Goal: Task Accomplishment & Management: Manage account settings

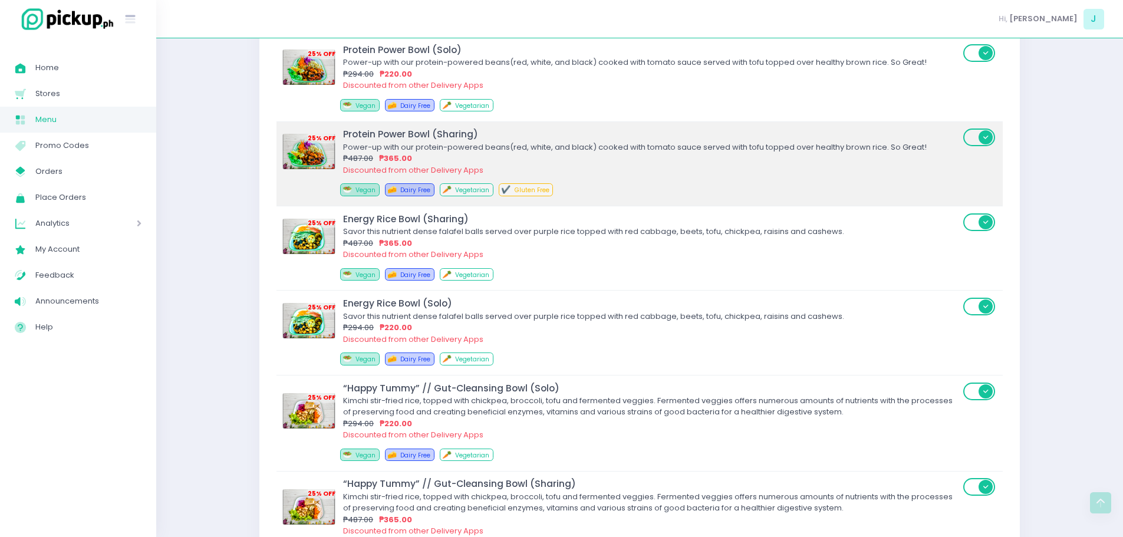
scroll to position [3852, 0]
click at [600, 271] on div "🥗 Vegan 🧀 Dairy Free 🥕 Vegetarian" at bounding box center [655, 276] width 630 height 17
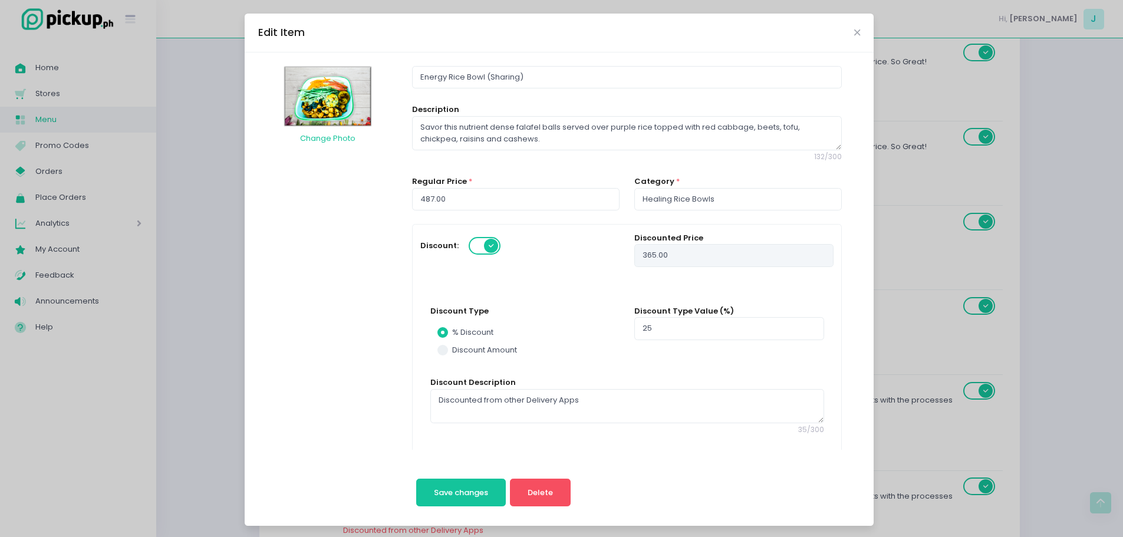
click at [987, 287] on div "Edit Item Change Photo Energy Rice Bowl (Sharing) Description Savor this nutrie…" at bounding box center [561, 268] width 1123 height 537
radio input "true"
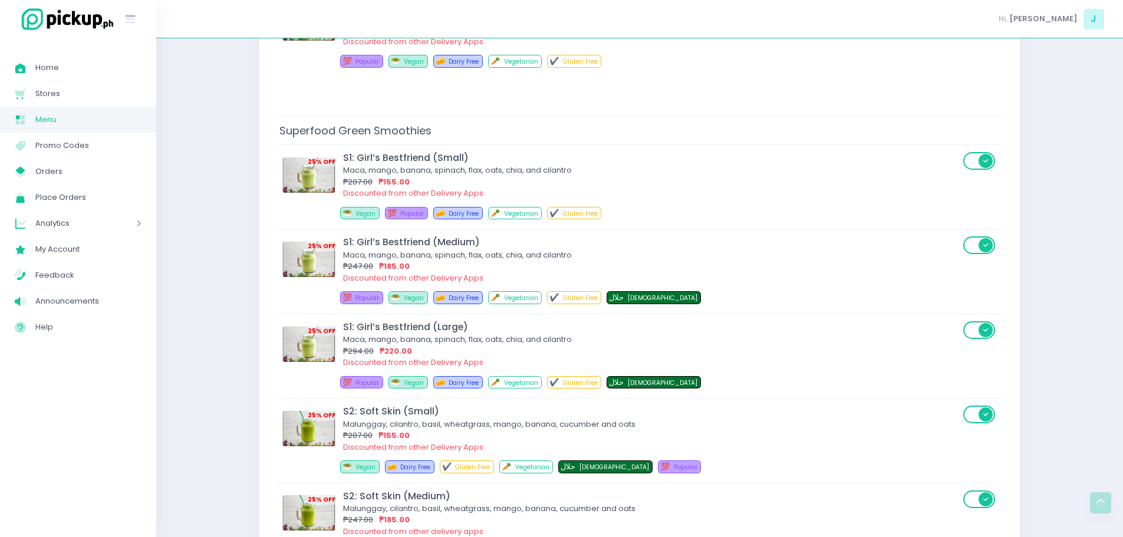
scroll to position [5853, 0]
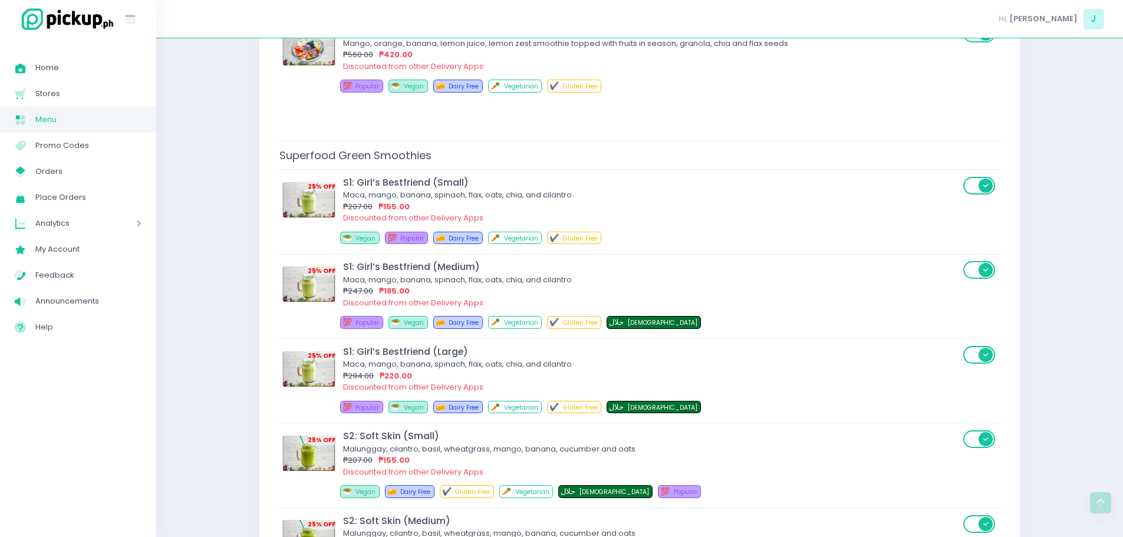
click at [864, 327] on div "💯 Popular 🥗 Vegan 🧀 Dairy Free 🥕 Vegetarian ✔️ Gluten Free حلال Halal" at bounding box center [655, 324] width 630 height 17
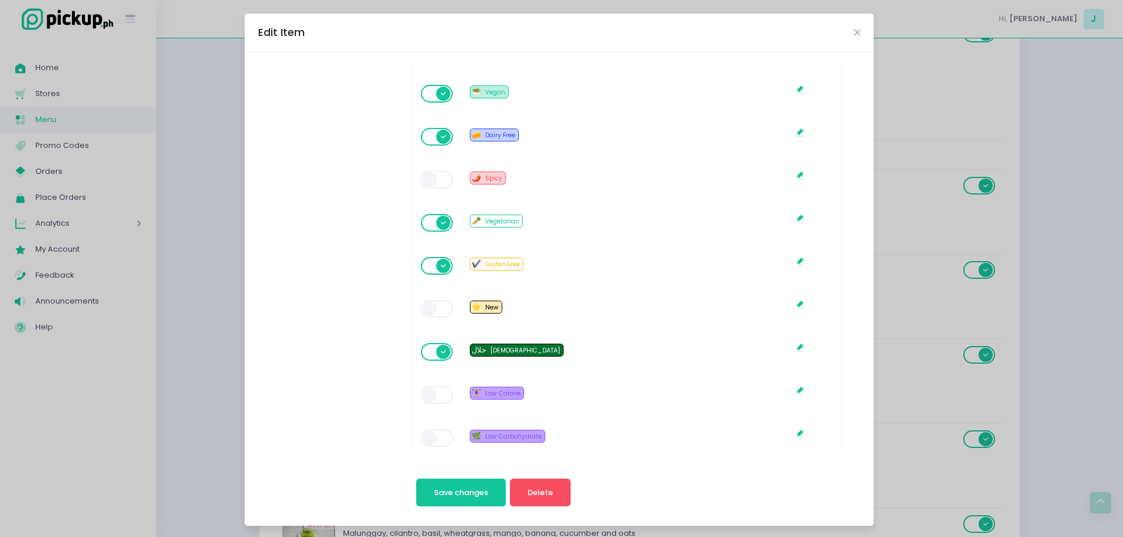
scroll to position [1071, 0]
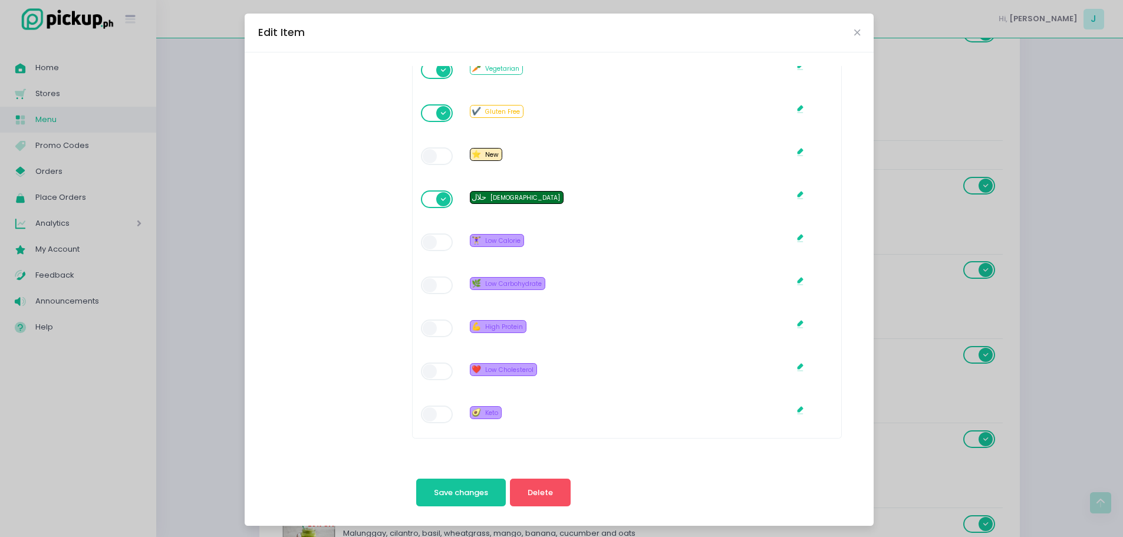
click at [423, 203] on span at bounding box center [438, 199] width 34 height 18
click at [450, 491] on span "Save changes" at bounding box center [461, 492] width 54 height 11
radio input "true"
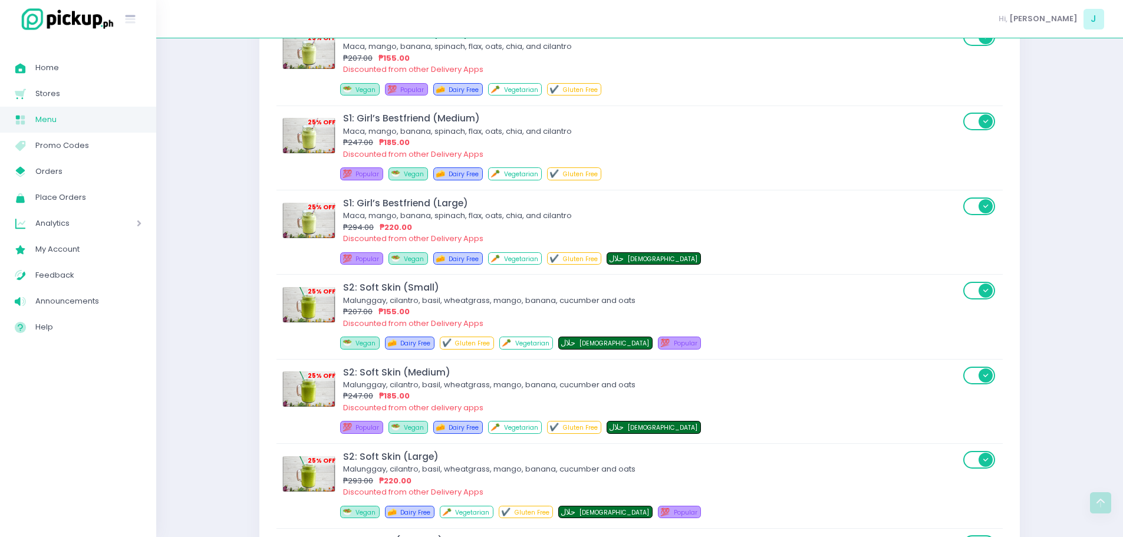
scroll to position [6003, 0]
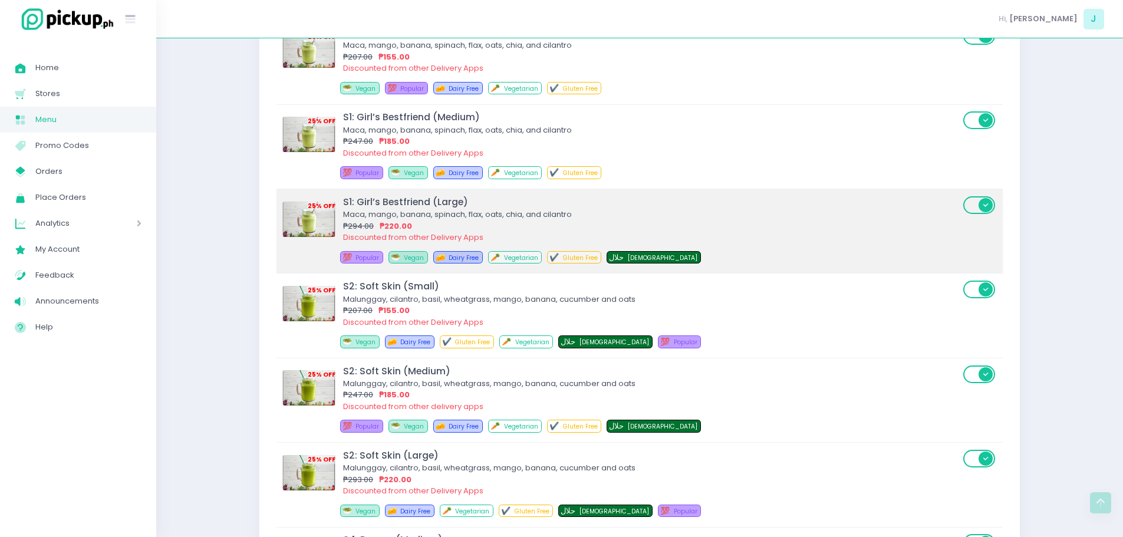
click at [954, 190] on td "25 % OFF S1: Girl’s Bestfriend (Large) Maca, mango, banana, spinach, flax, oats…" at bounding box center [640, 231] width 726 height 84
click at [919, 241] on div "Discounted from other Delivery Apps" at bounding box center [651, 238] width 617 height 12
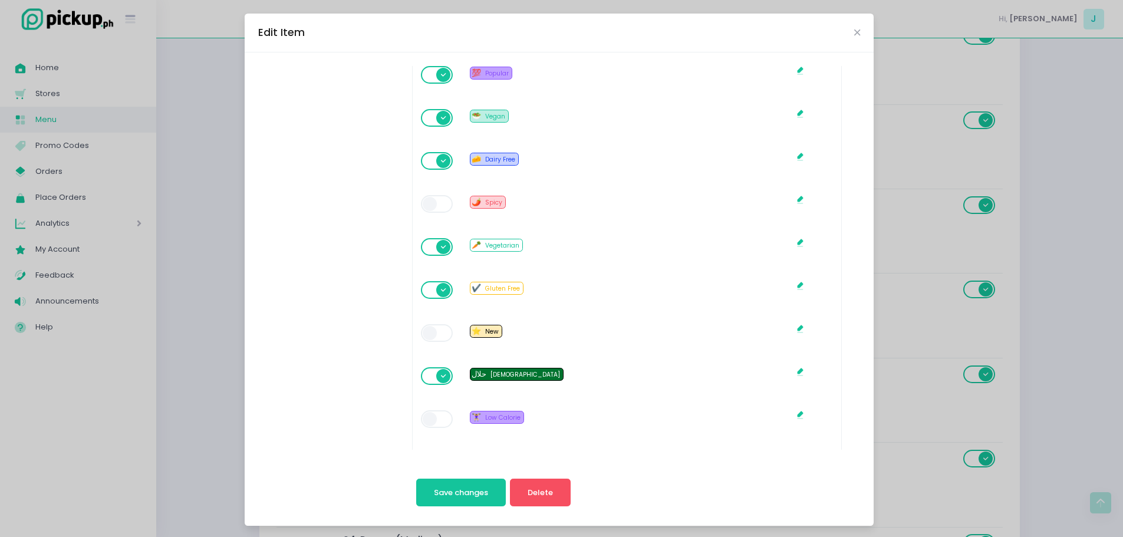
scroll to position [895, 0]
click at [427, 369] on span at bounding box center [438, 376] width 34 height 18
click at [439, 495] on span "Save changes" at bounding box center [461, 492] width 54 height 11
radio input "true"
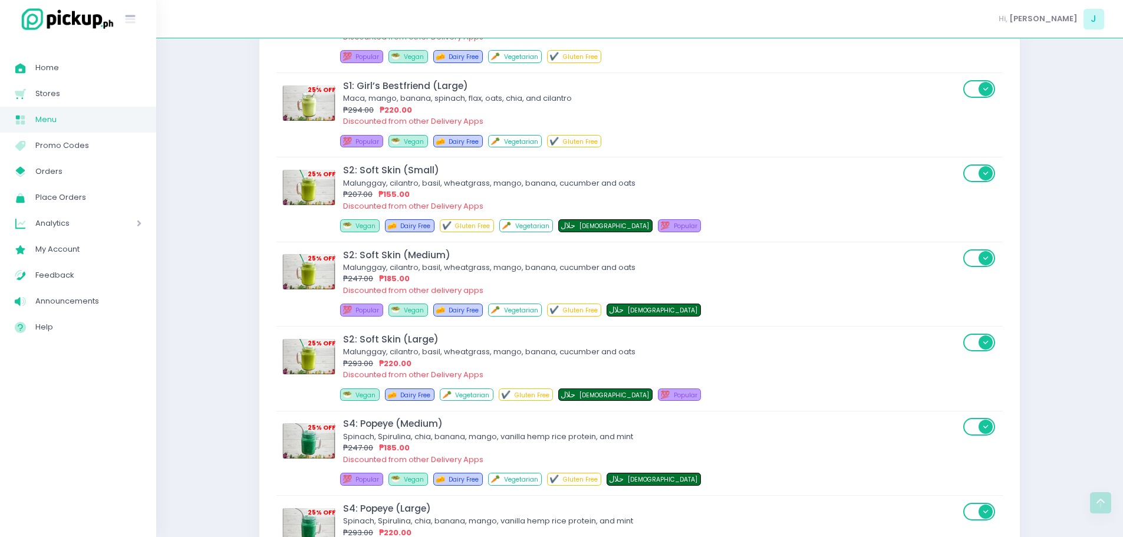
scroll to position [6120, 0]
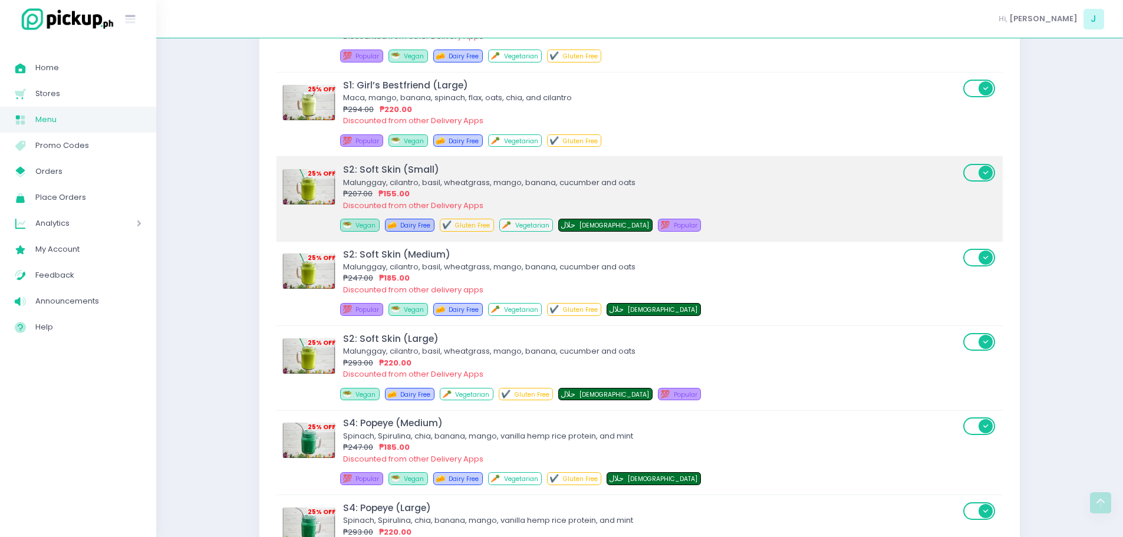
click at [653, 203] on div "Discounted from other Delivery Apps" at bounding box center [651, 206] width 617 height 12
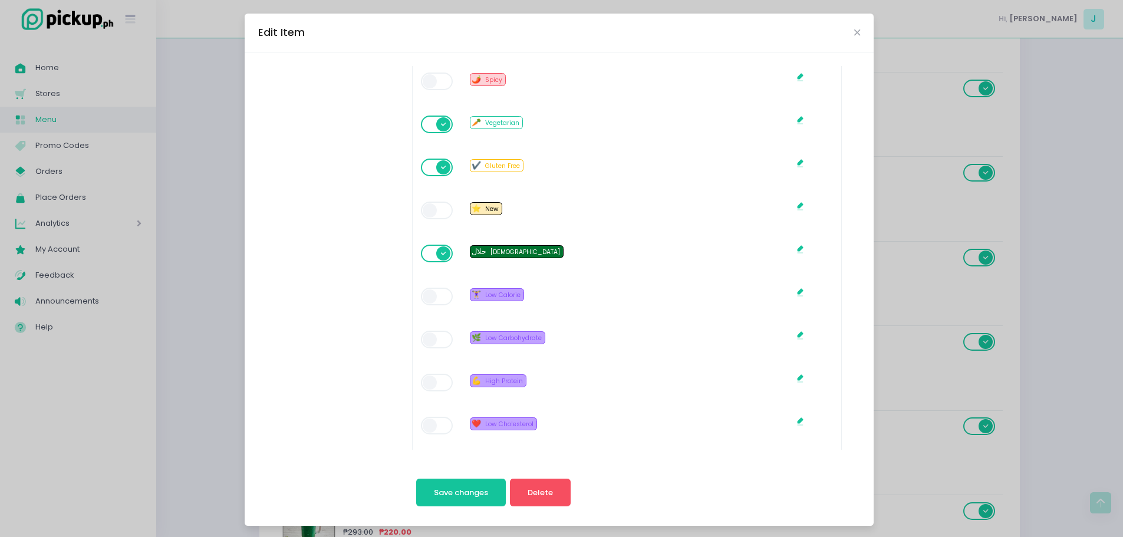
scroll to position [1018, 0]
click at [432, 248] on span at bounding box center [438, 253] width 34 height 18
click at [439, 496] on span "Save changes" at bounding box center [461, 492] width 54 height 11
radio input "true"
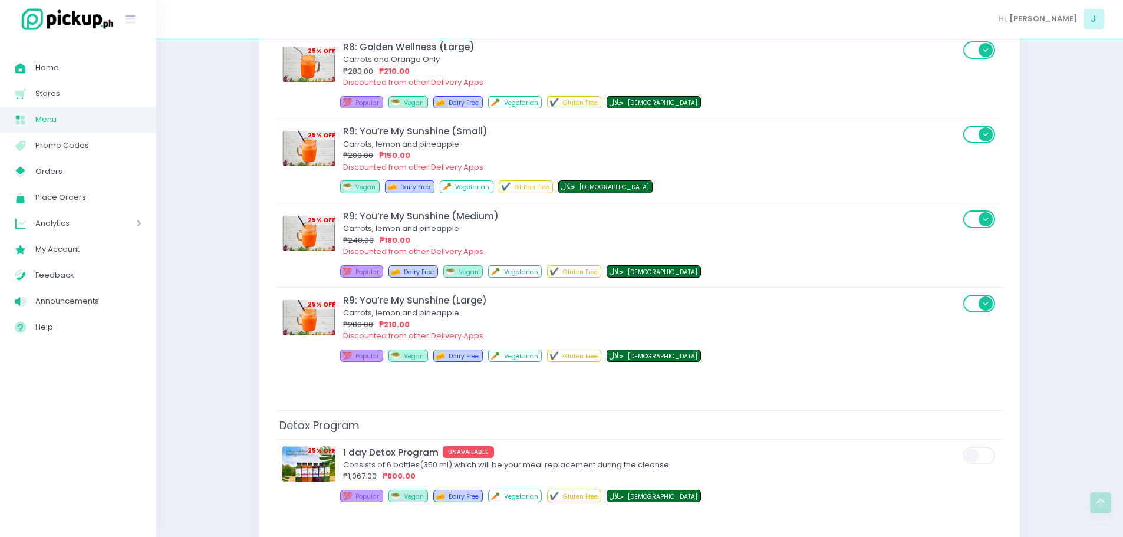
scroll to position [14376, 0]
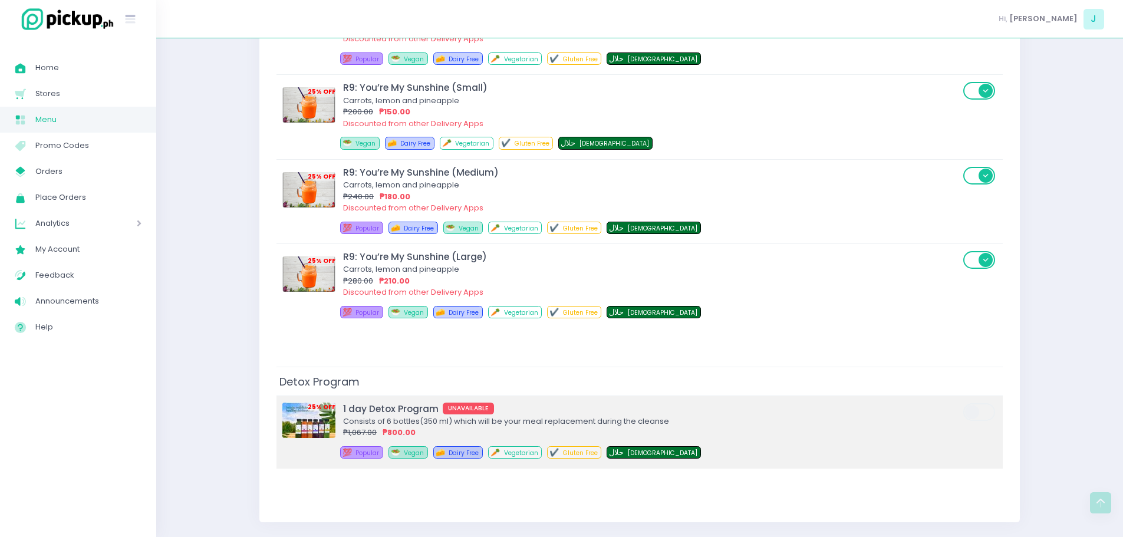
click at [671, 433] on div "₱1,067.00 ₱800.00" at bounding box center [651, 433] width 617 height 12
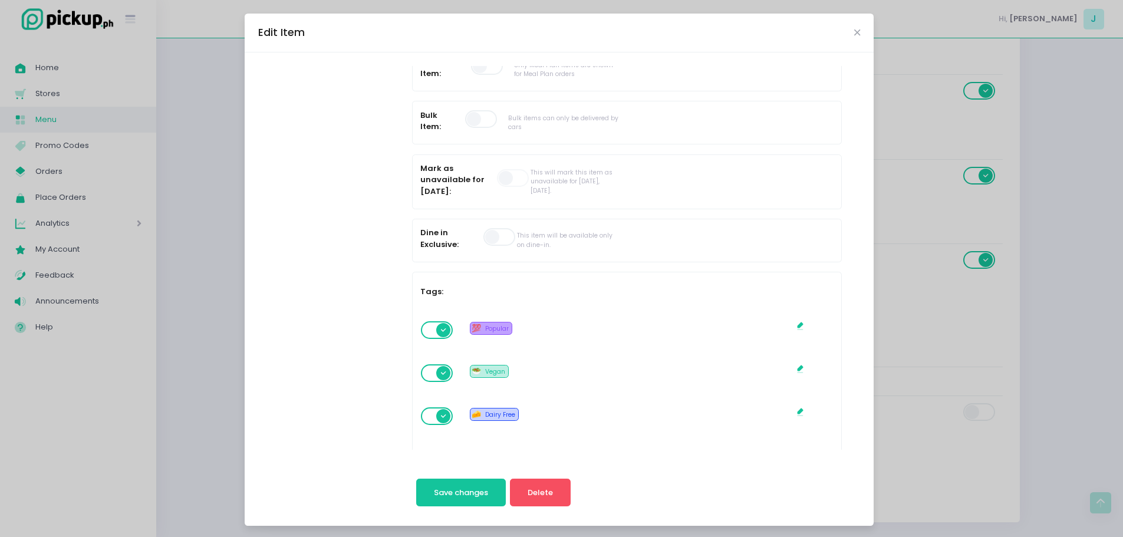
scroll to position [1071, 0]
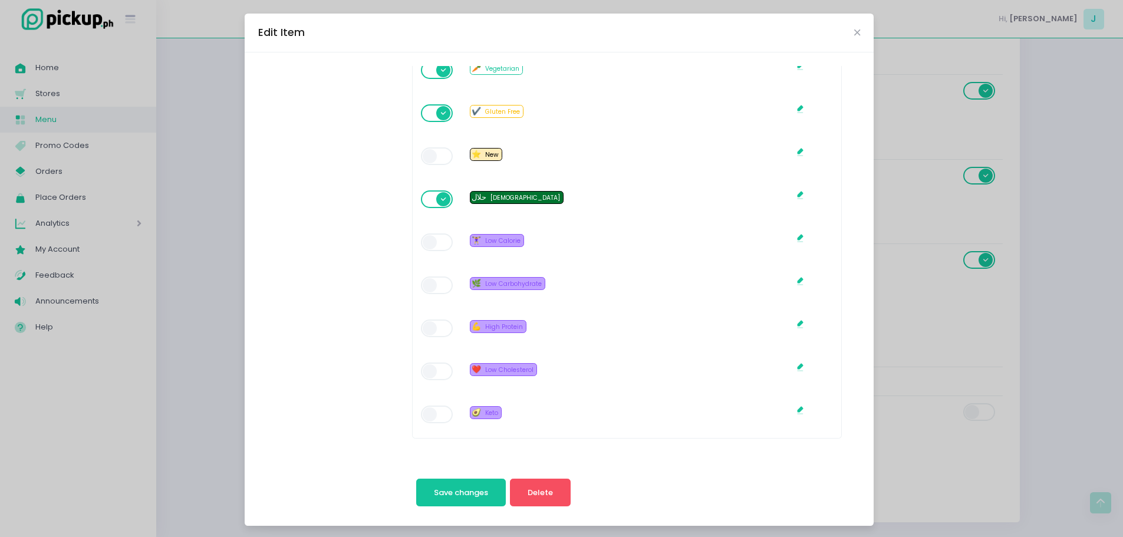
click at [428, 197] on span at bounding box center [438, 199] width 34 height 18
click at [449, 491] on span "Save changes" at bounding box center [461, 492] width 54 height 11
radio input "true"
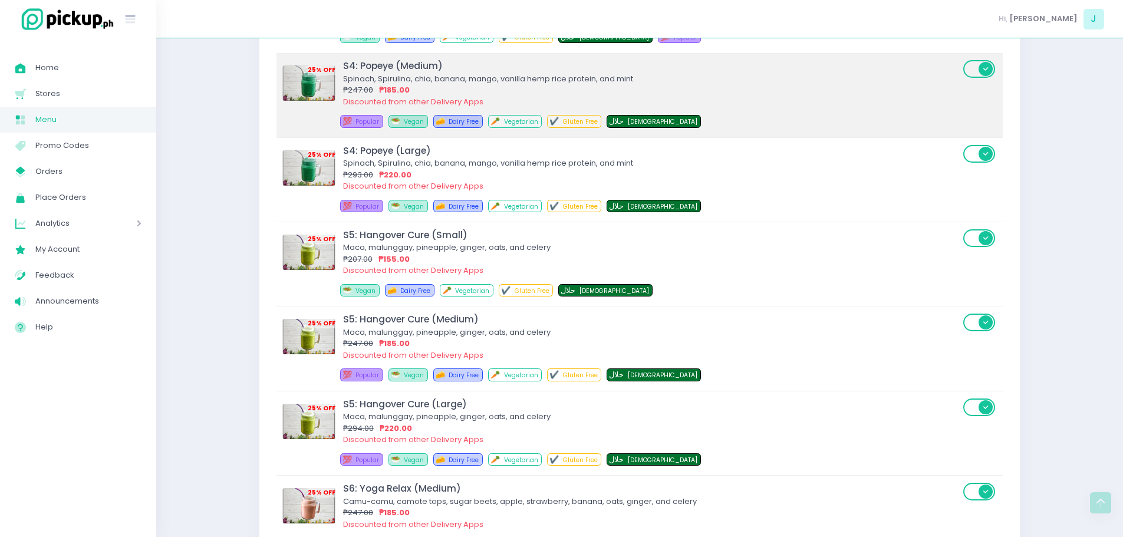
scroll to position [6477, 0]
click at [577, 96] on div "Discounted from other Delivery Apps" at bounding box center [651, 102] width 617 height 12
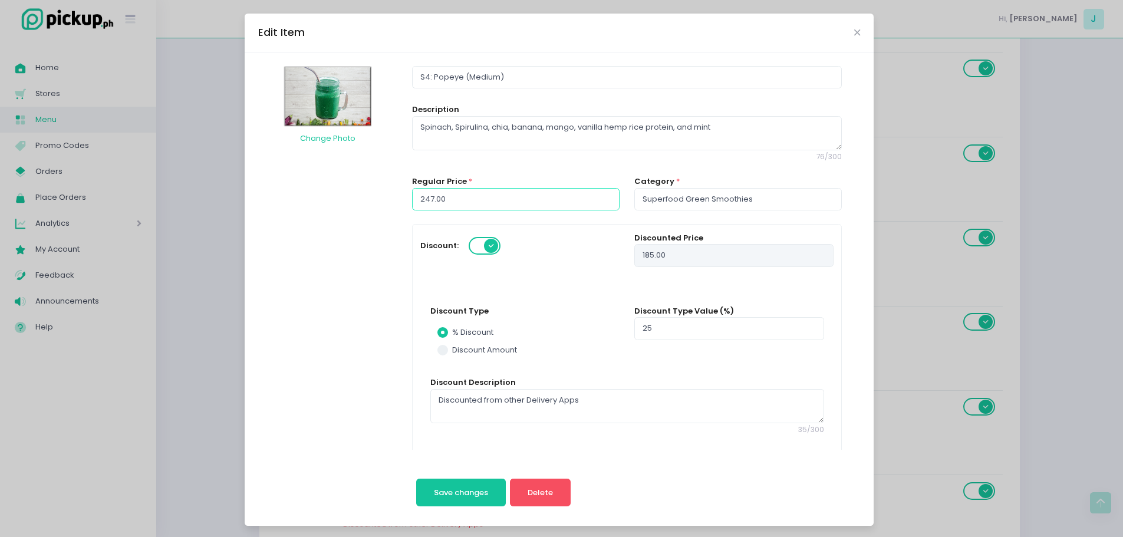
click at [489, 203] on input "247.00" at bounding box center [516, 199] width 208 height 22
type input "2"
type input "1"
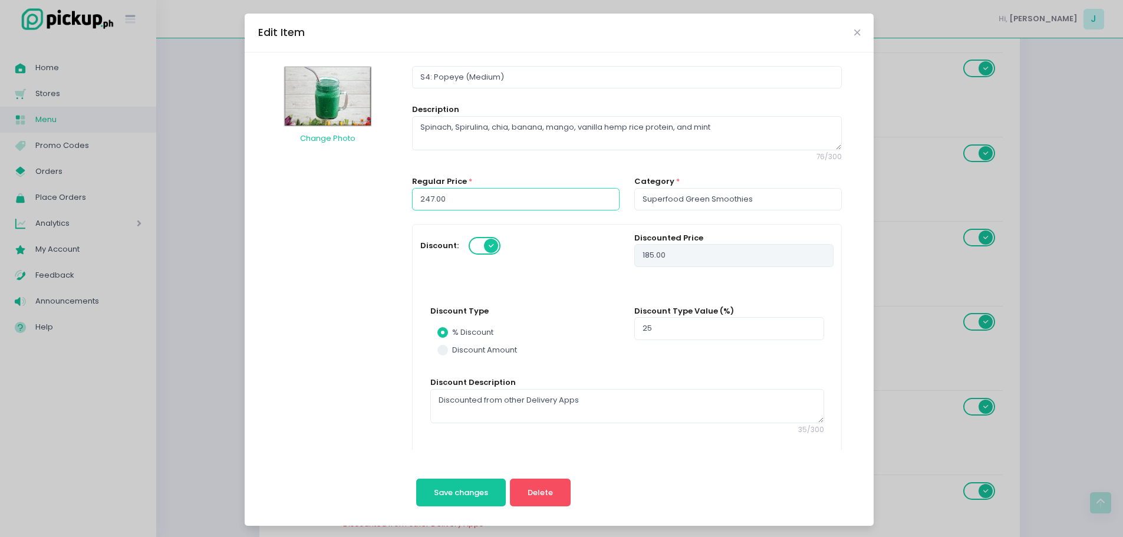
radio input "true"
type input "2"
type input "1"
type input "28"
type input "21"
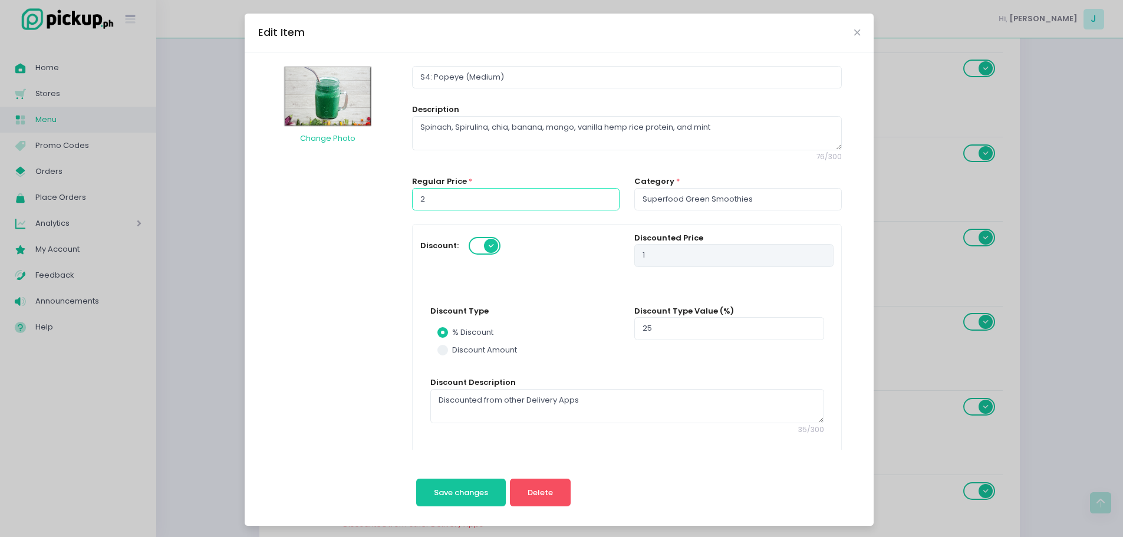
radio input "true"
type input "28"
type input "7"
type input "280"
type input "210"
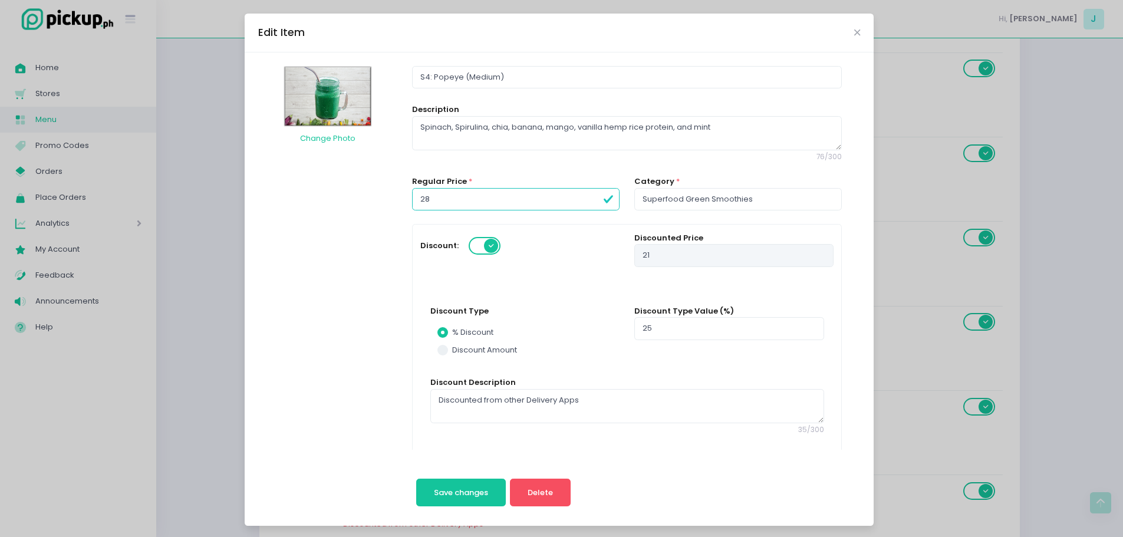
radio input "true"
type input "280"
type input "70"
type input "280.00"
type input "Superfood Green Smoothies"
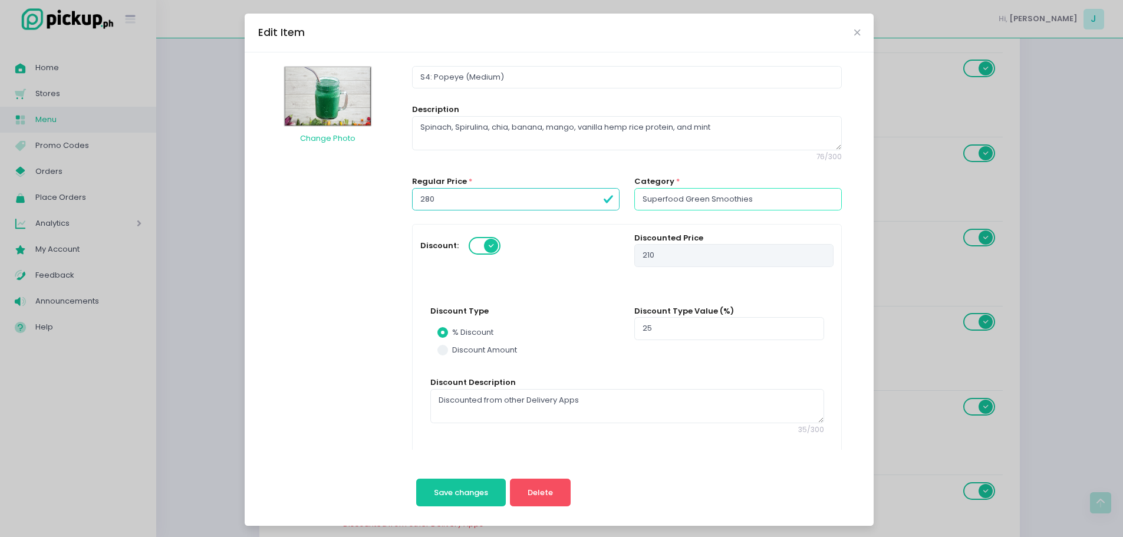
type input "210.00"
radio input "true"
type input "280.00"
type input "70.00"
click at [815, 198] on input "Superfood Green Smoothies" at bounding box center [738, 199] width 208 height 22
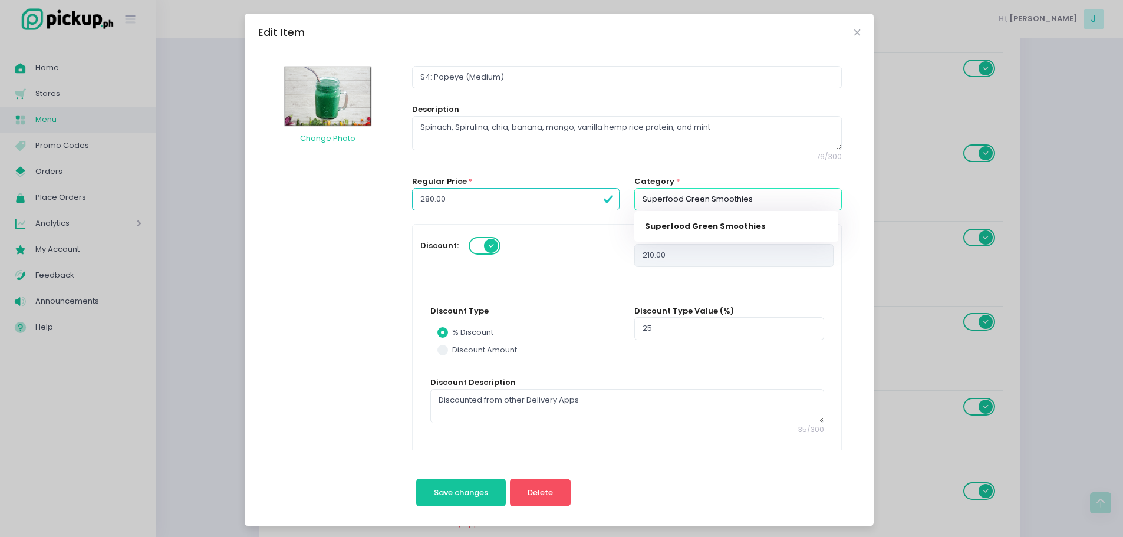
click at [815, 198] on input "Superfood Green Smoothies" at bounding box center [738, 199] width 208 height 22
click at [822, 203] on input "Superfood Green Smoothies" at bounding box center [738, 199] width 208 height 22
click at [822, 220] on link "Superfood Green Smoothies" at bounding box center [736, 226] width 204 height 23
radio input "true"
click at [823, 204] on input "Superfood Green Smoothies" at bounding box center [738, 199] width 208 height 22
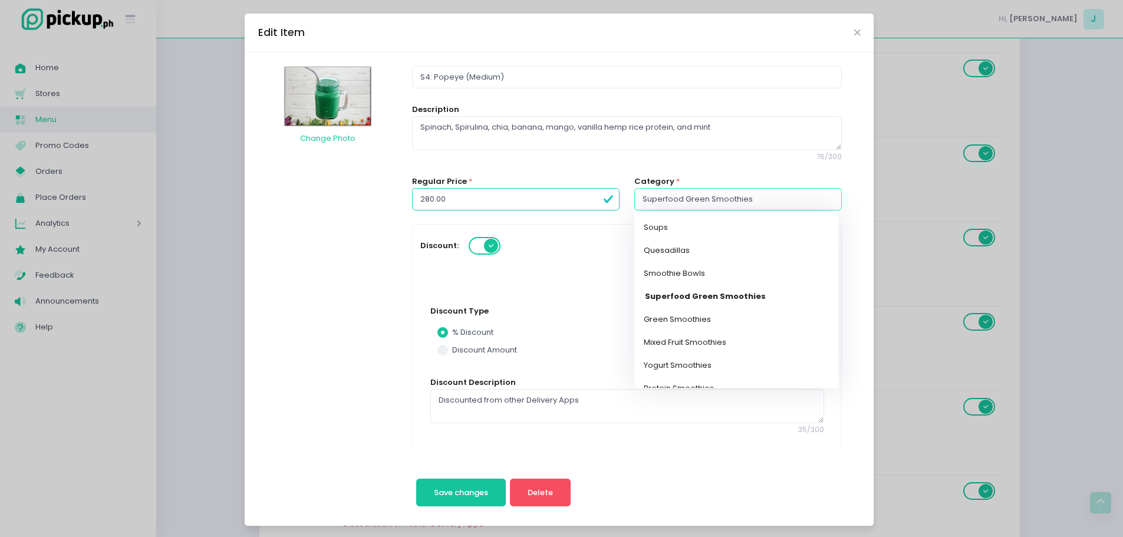
scroll to position [245, 0]
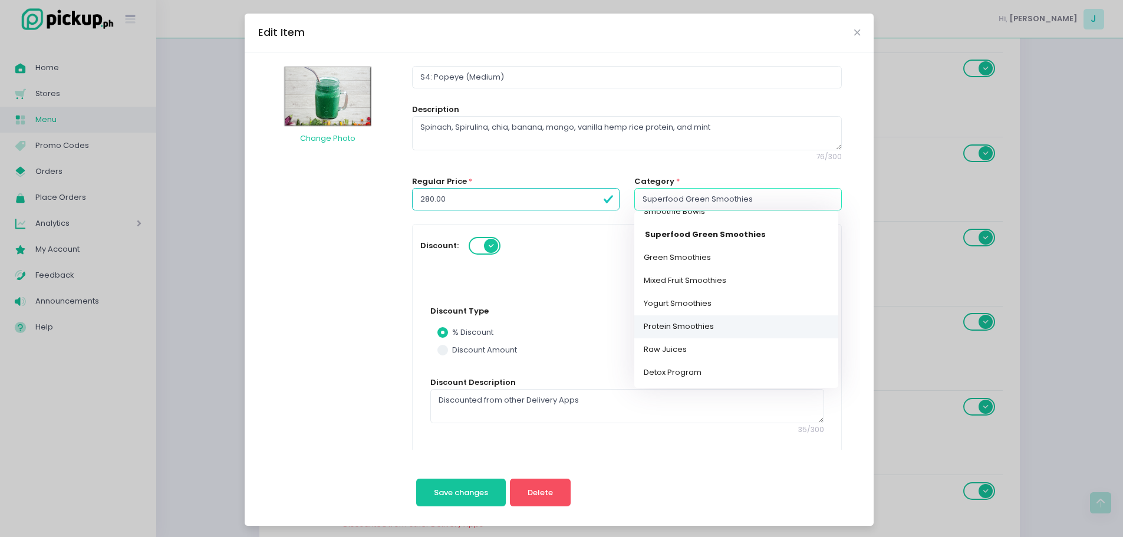
click at [694, 331] on link "Protein Smoothies" at bounding box center [736, 326] width 204 height 23
type input "Protein Smoothies"
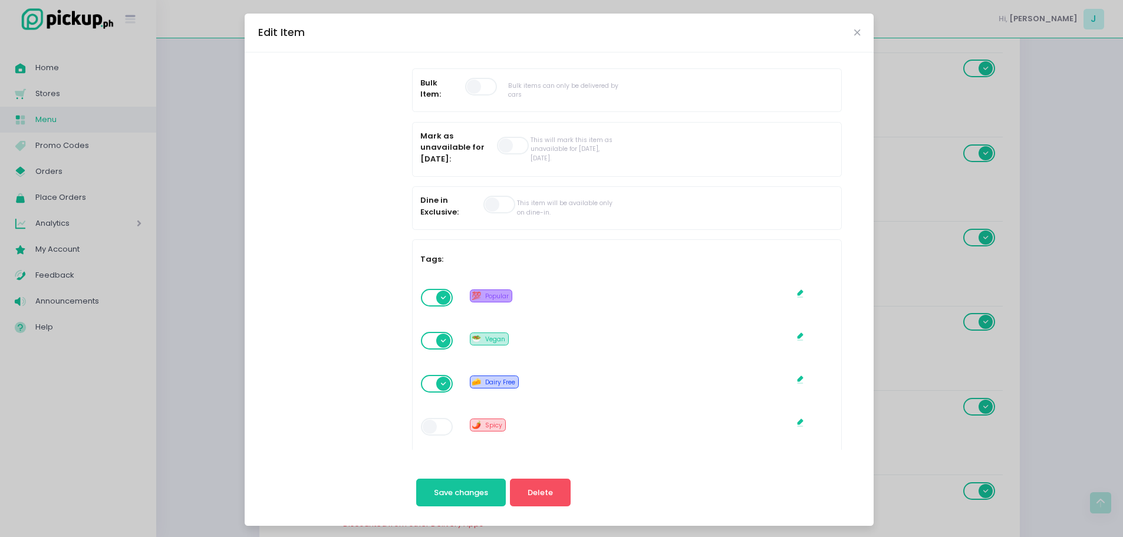
scroll to position [1071, 0]
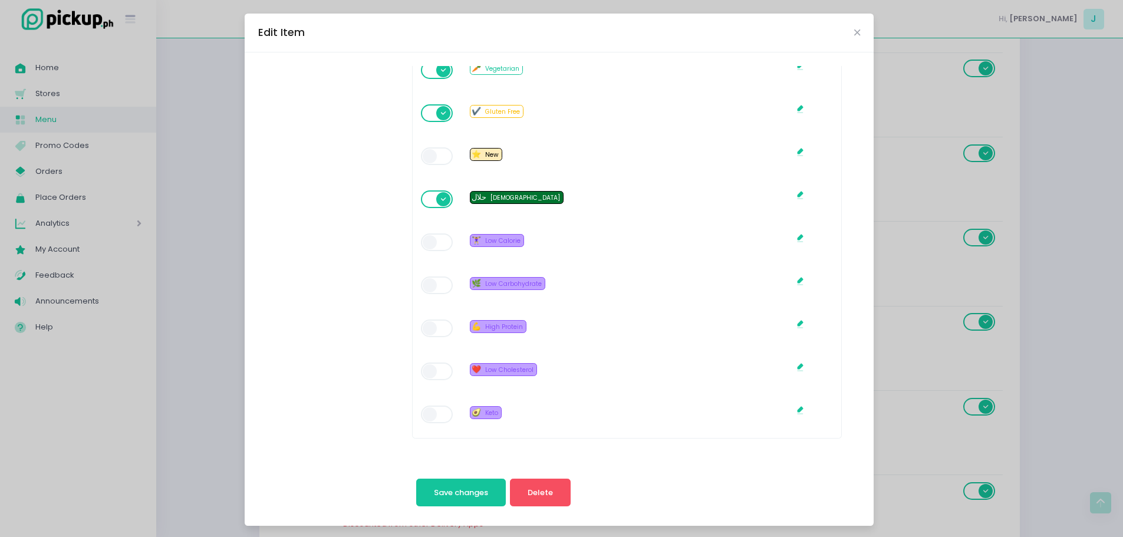
click at [427, 207] on span at bounding box center [438, 199] width 34 height 18
radio input "true"
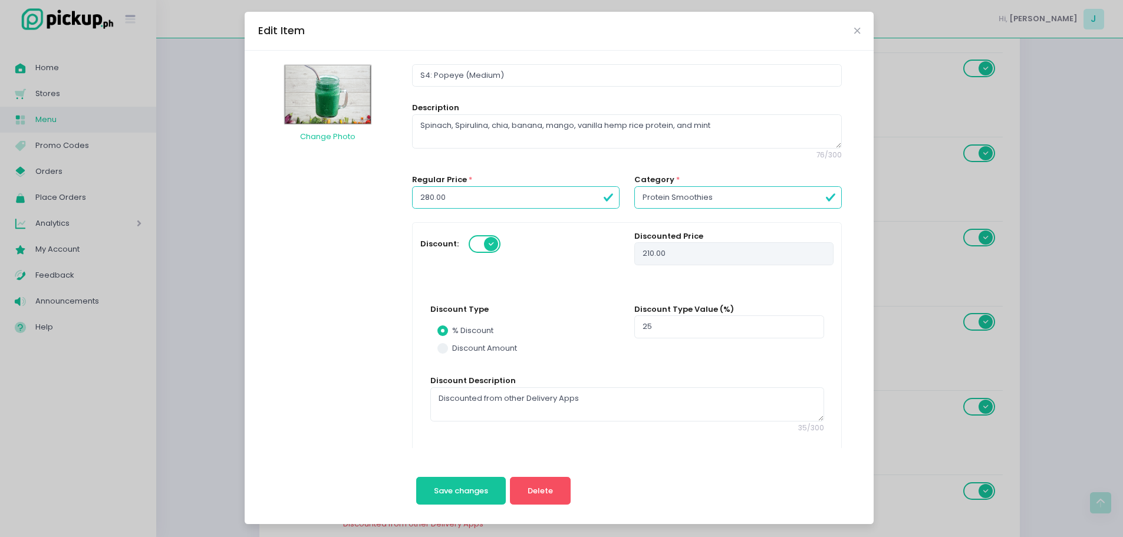
scroll to position [0, 0]
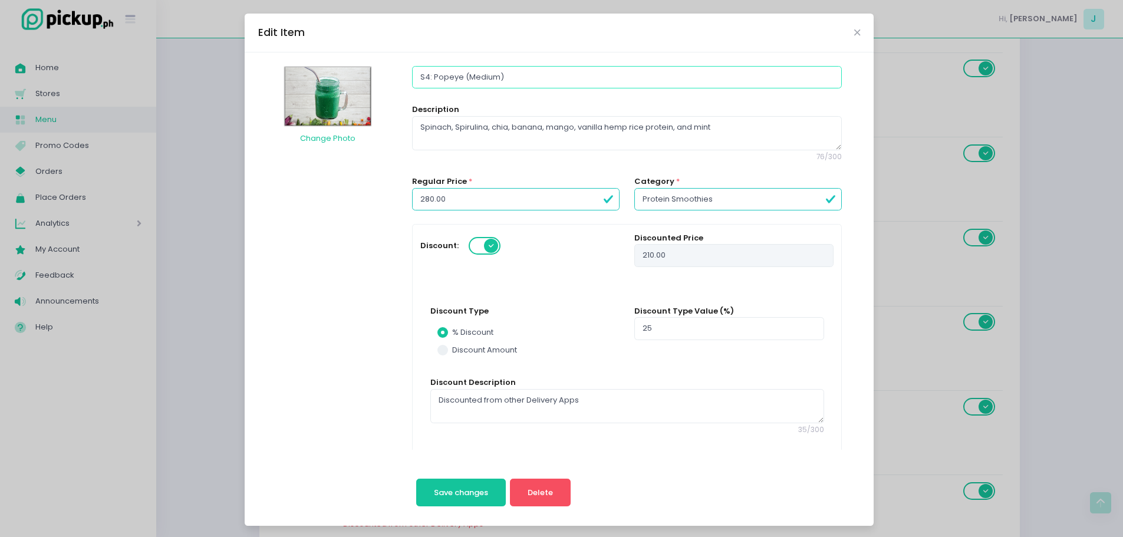
click at [419, 78] on input "S4: Popeye (Medium)" at bounding box center [626, 77] width 429 height 22
type input "P: Popeye (Medium)"
radio input "true"
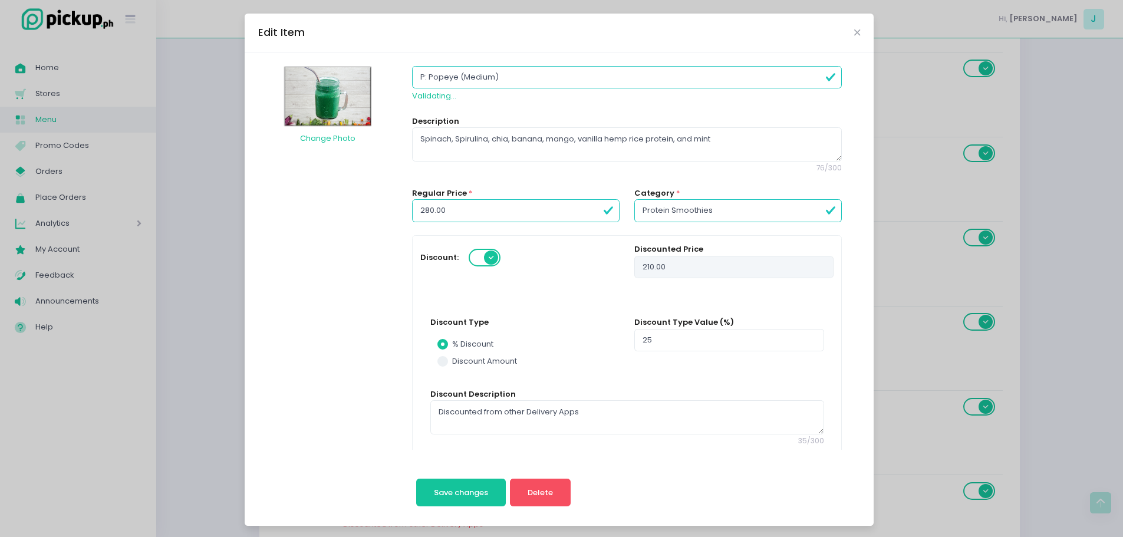
type input "P6: Popeye (Medium)"
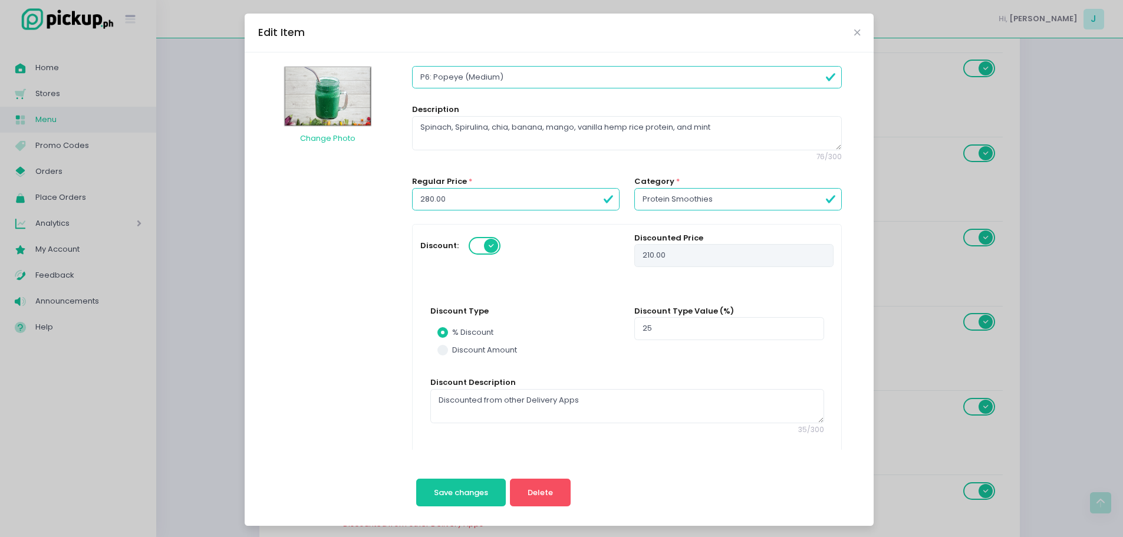
radio input "true"
type input "P6: Popeye (Medium)"
click at [424, 493] on button "Save changes" at bounding box center [461, 493] width 90 height 28
radio input "true"
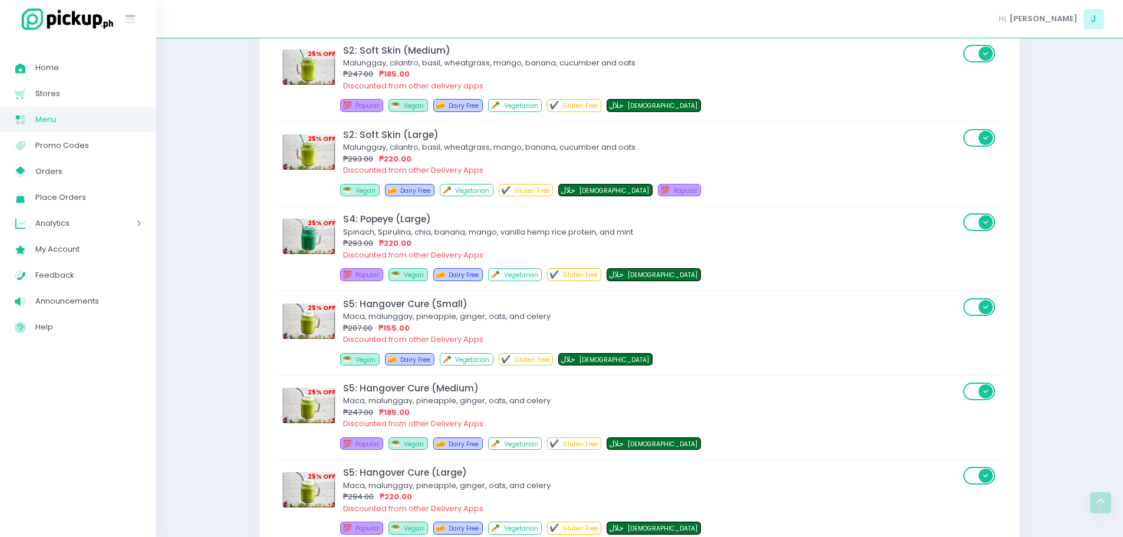
scroll to position [6319, 0]
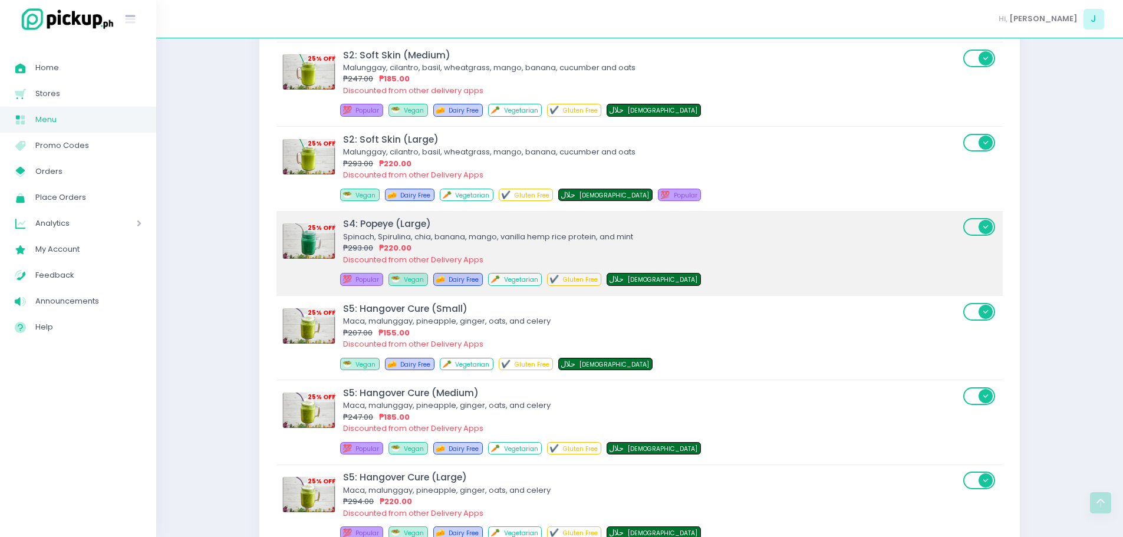
click at [451, 228] on div "S4: Popeye (Large)" at bounding box center [651, 224] width 617 height 14
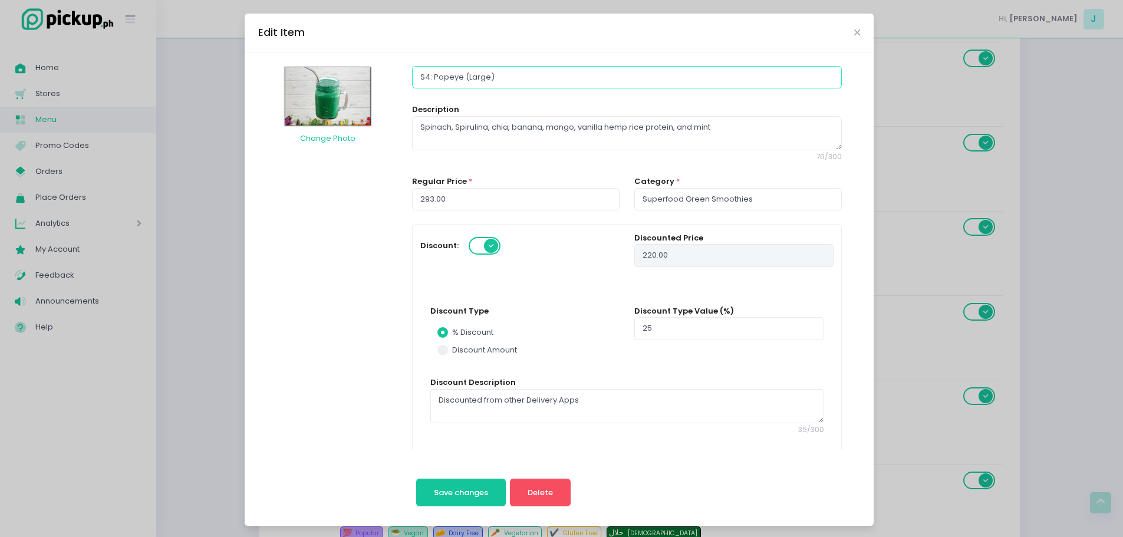
click at [418, 81] on input "S4: Popeye (Large)" at bounding box center [626, 77] width 429 height 22
type input "P: Popeye (Large)"
radio input "true"
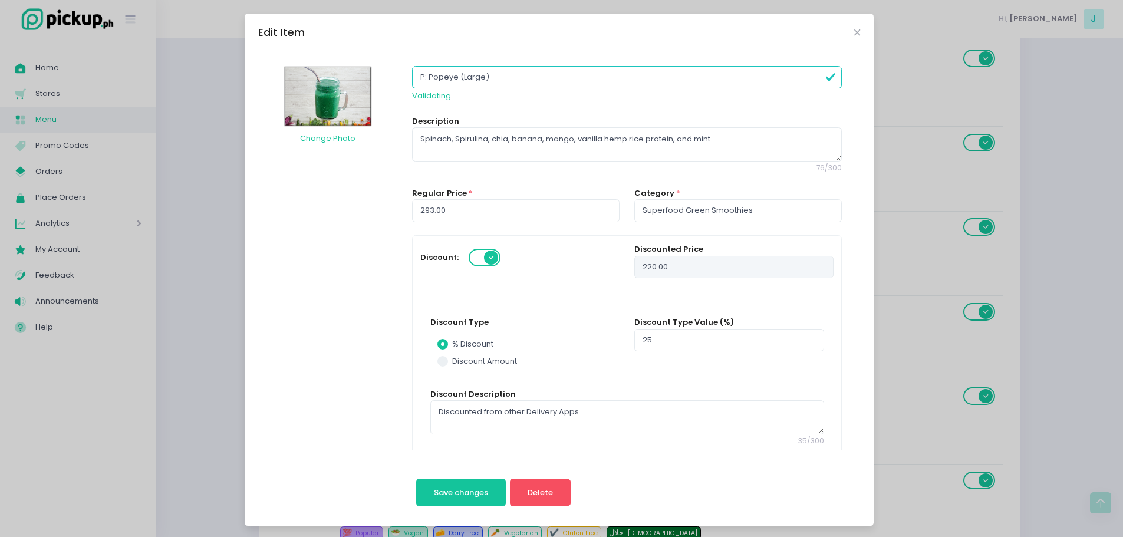
type input "P6: Popeye (Large)"
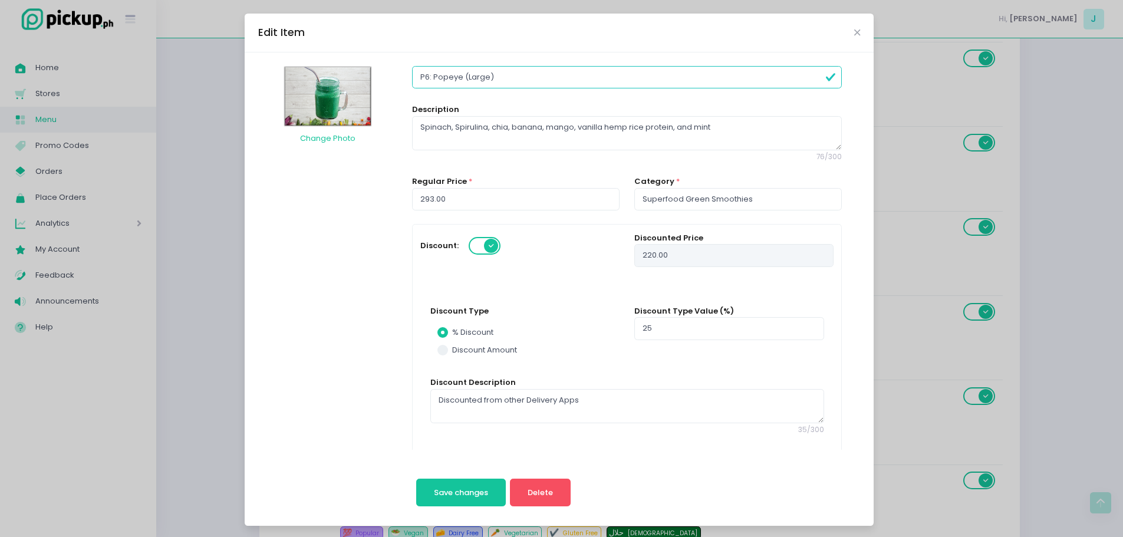
radio input "true"
type input "P6: Popeye (Large)"
radio input "true"
click at [429, 203] on input "293.00" at bounding box center [516, 199] width 208 height 22
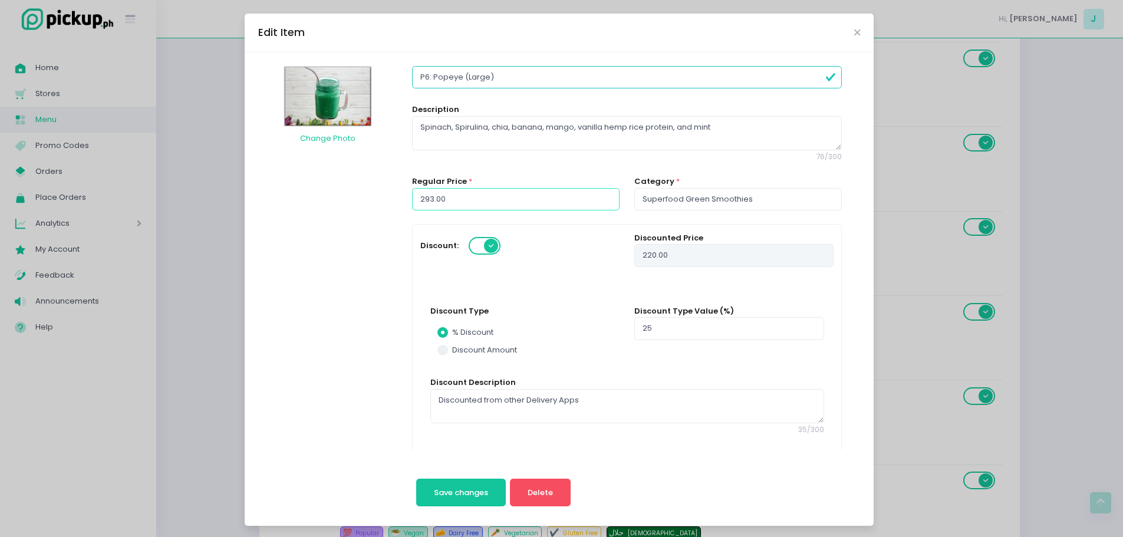
click at [429, 203] on input "293.00" at bounding box center [516, 199] width 208 height 22
type input "3"
type input "2"
radio input "true"
type input "3"
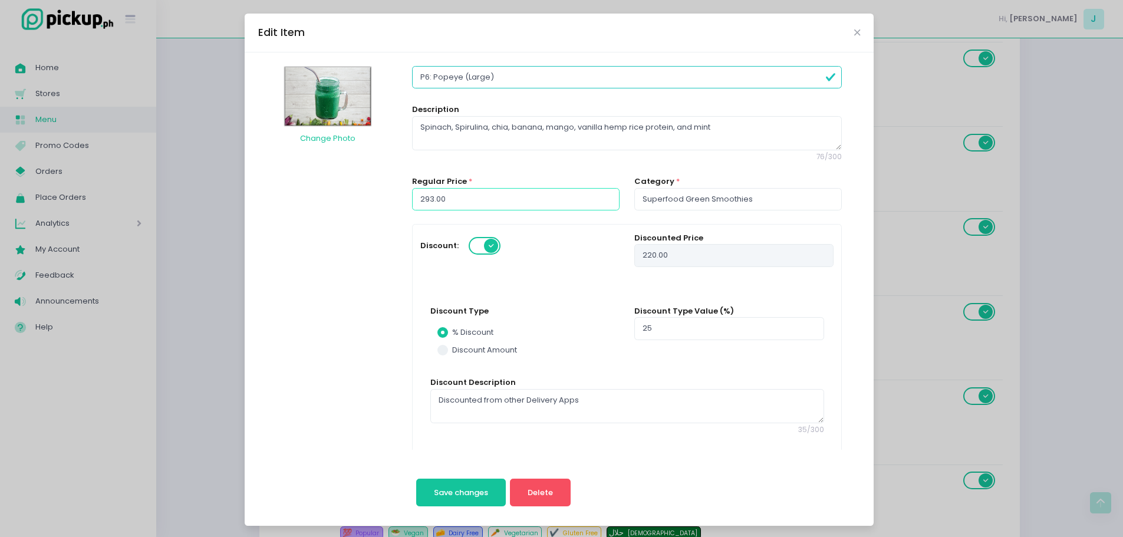
type input "1"
type input "32"
type input "24"
radio input "true"
type input "32"
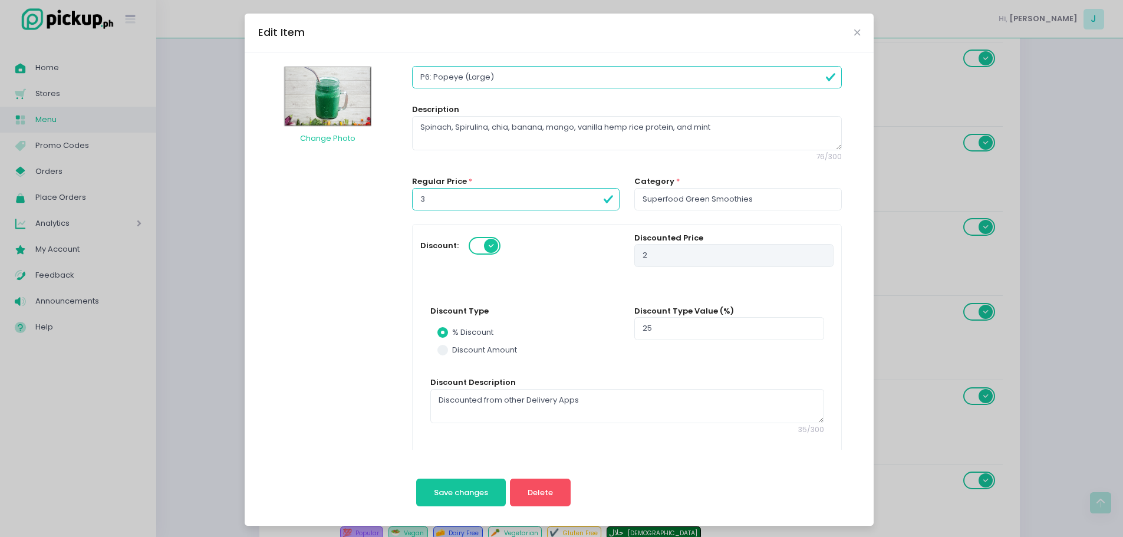
type input "8"
type input "320"
type input "240"
radio input "true"
type input "320"
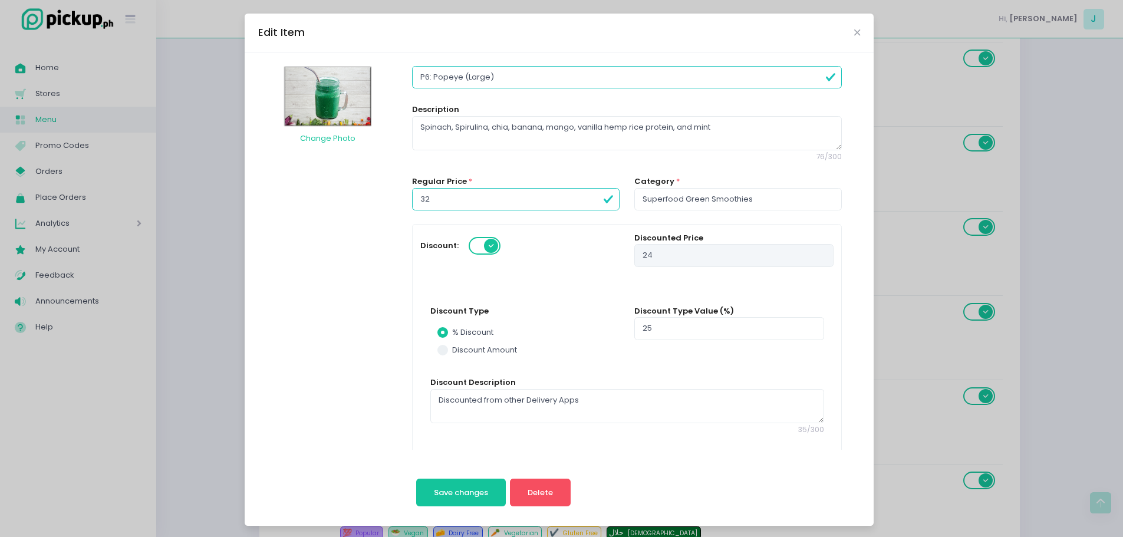
type input "80"
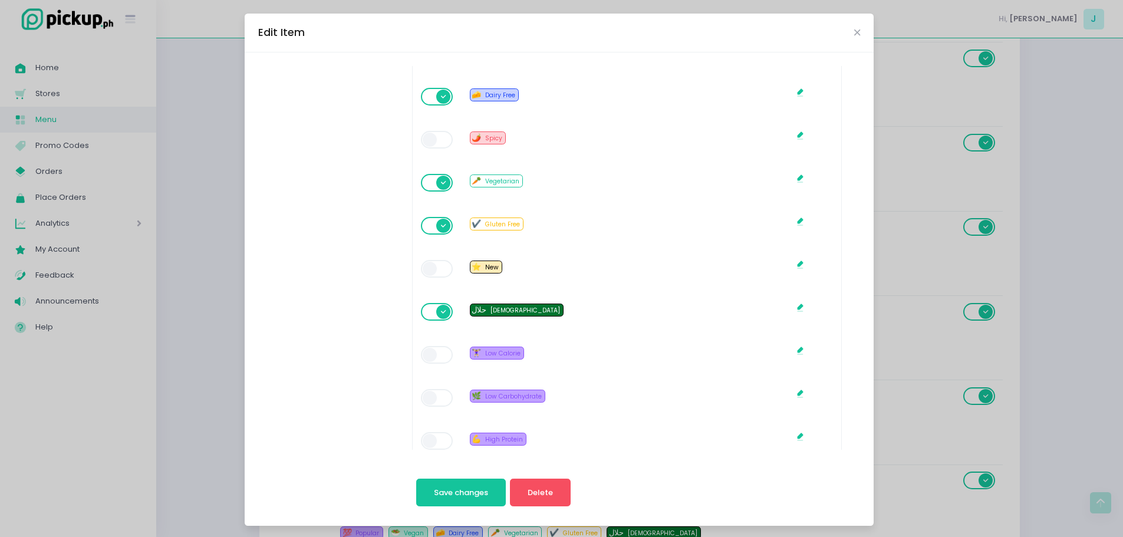
scroll to position [959, 0]
type input "320.00"
type input "240.00"
radio input "true"
type input "320.00"
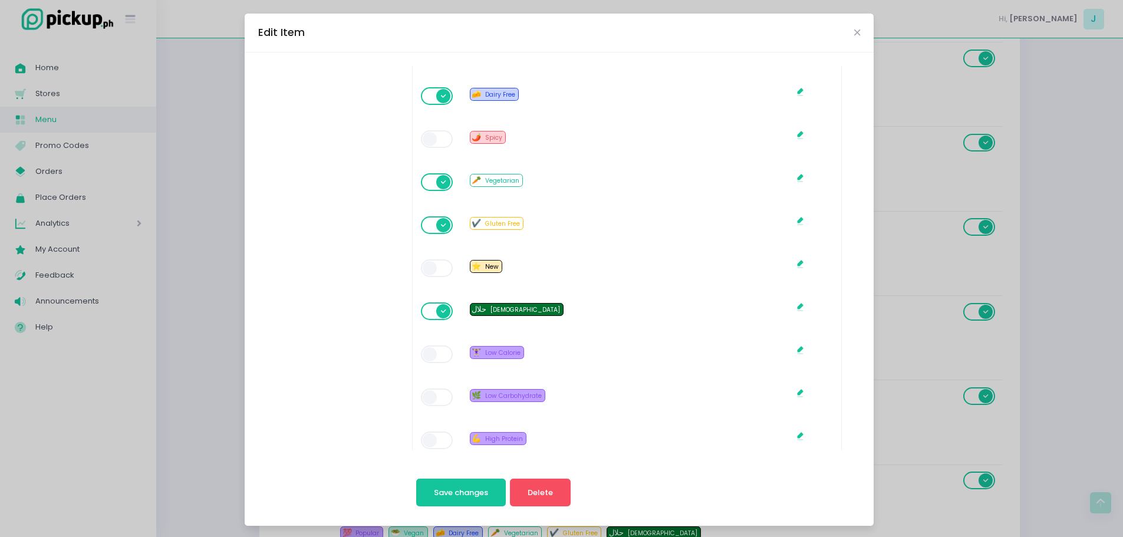
type input "80.00"
click at [421, 315] on span at bounding box center [438, 311] width 34 height 18
click at [455, 495] on span "Save changes" at bounding box center [461, 492] width 54 height 11
radio input "true"
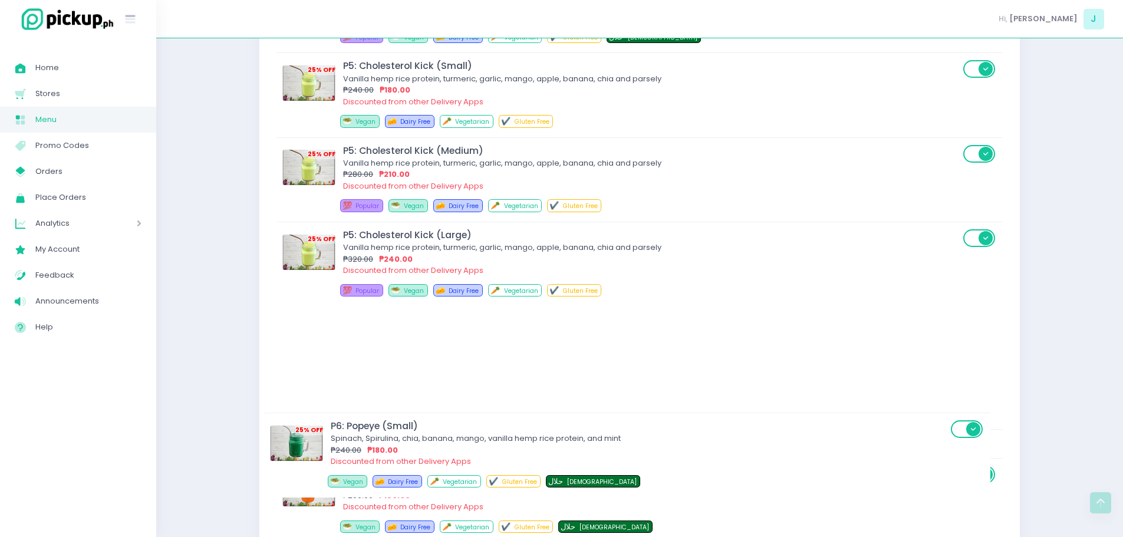
scroll to position [12004, 0]
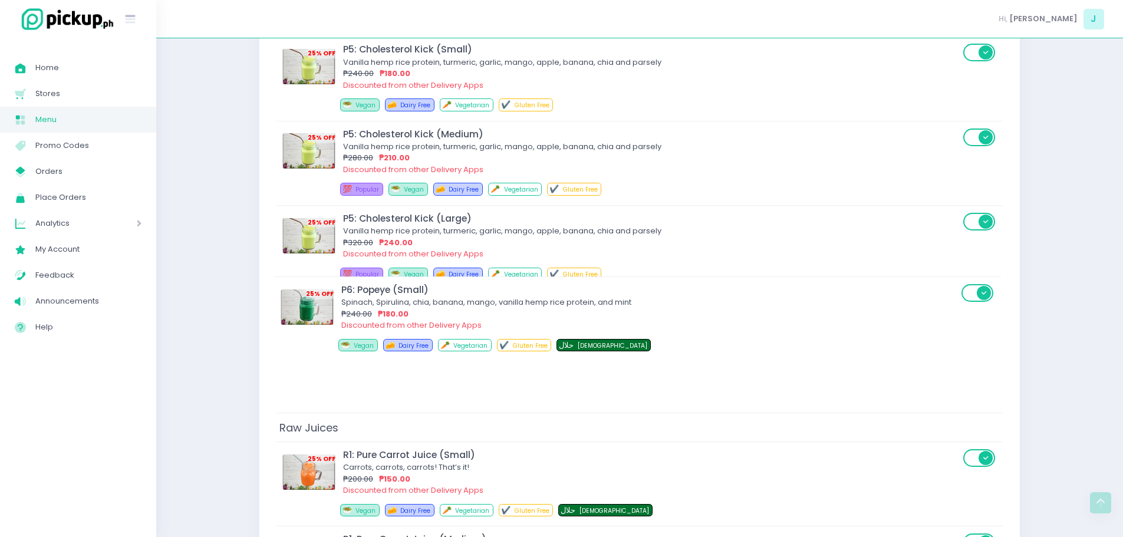
drag, startPoint x: 461, startPoint y: 221, endPoint x: 460, endPoint y: 334, distance: 112.6
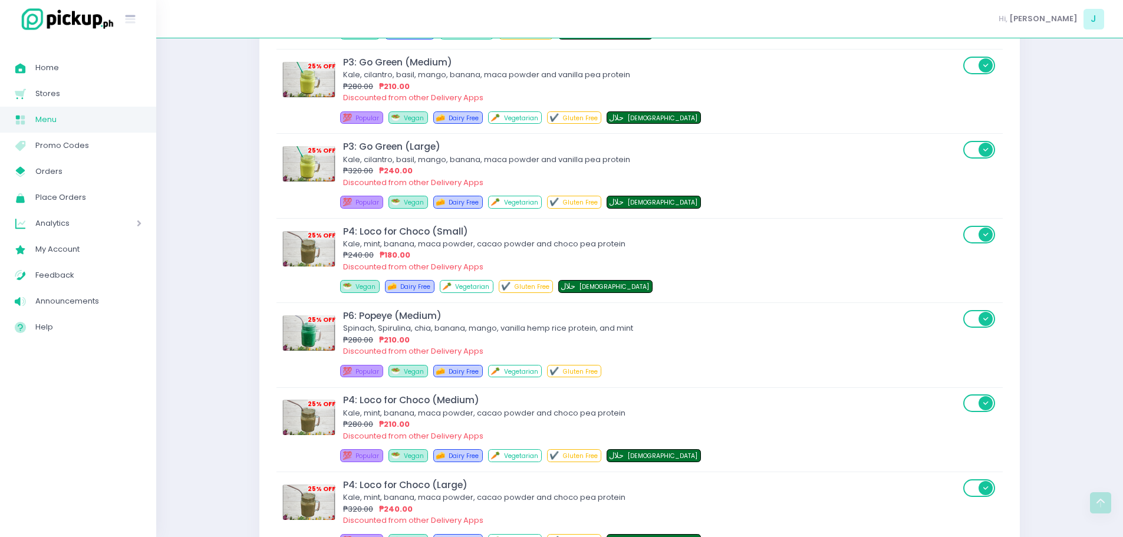
scroll to position [11482, 0]
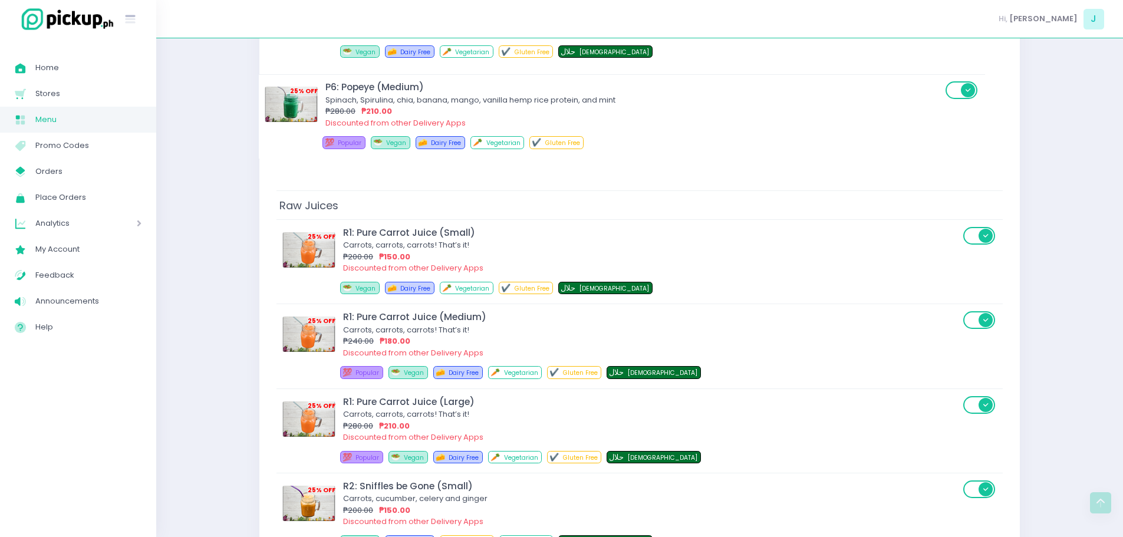
drag, startPoint x: 460, startPoint y: 334, endPoint x: 442, endPoint y: 108, distance: 225.9
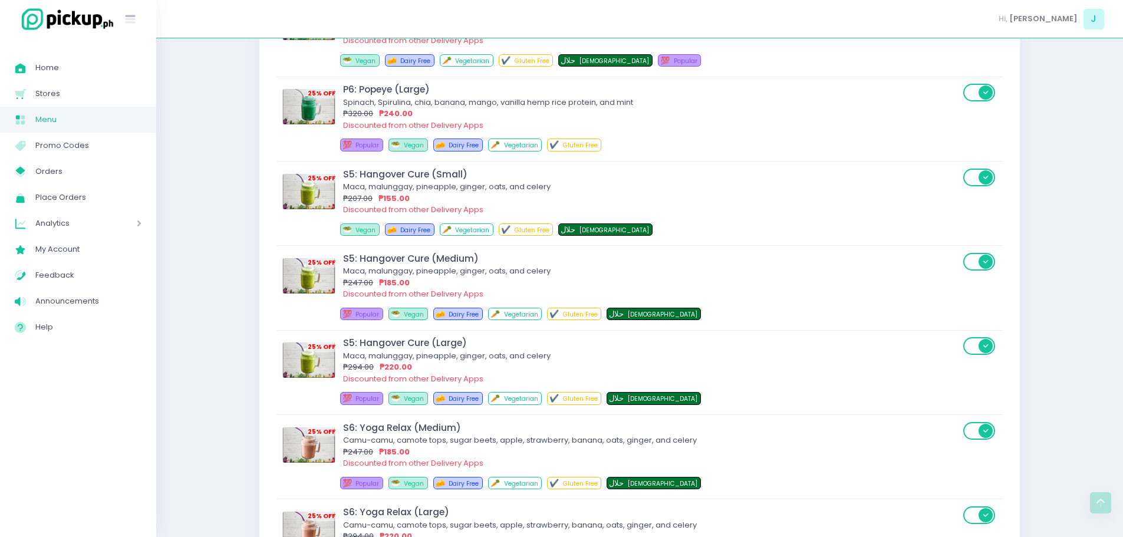
scroll to position [6453, 0]
click at [442, 108] on div "₱320.00 ₱240.00" at bounding box center [651, 114] width 617 height 12
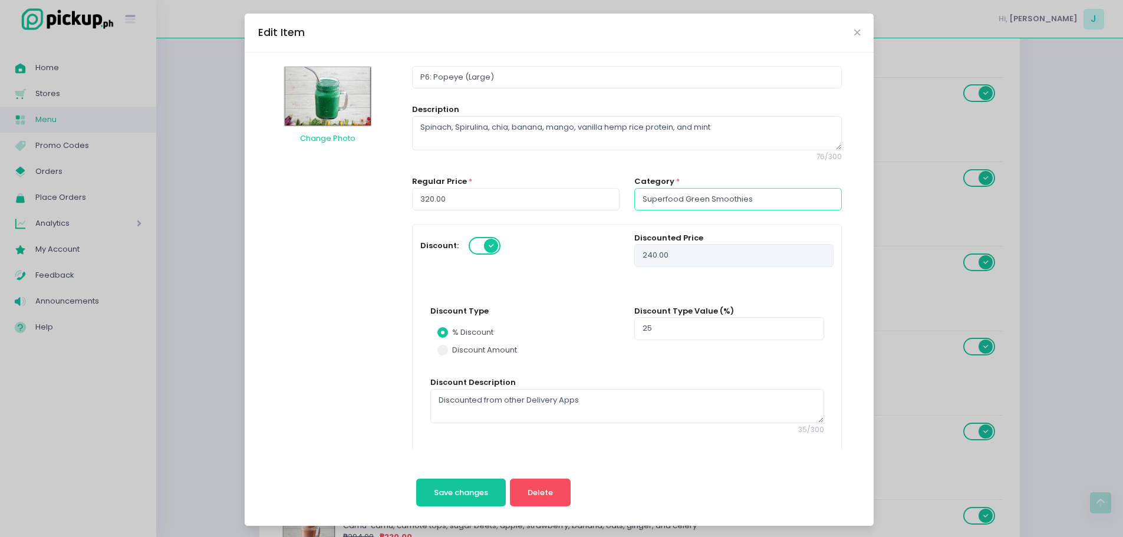
type input "Superfood Green Smoothies"
click at [743, 192] on input "Superfood Green Smoothies" at bounding box center [738, 199] width 208 height 22
drag, startPoint x: 824, startPoint y: 198, endPoint x: 819, endPoint y: 233, distance: 36.3
click at [819, 210] on div "Superfood Green Smoothies Superfood Green Smoothies Superfood Green Smoothies" at bounding box center [738, 199] width 208 height 22
click at [819, 233] on link "Superfood Green Smoothies" at bounding box center [736, 226] width 204 height 23
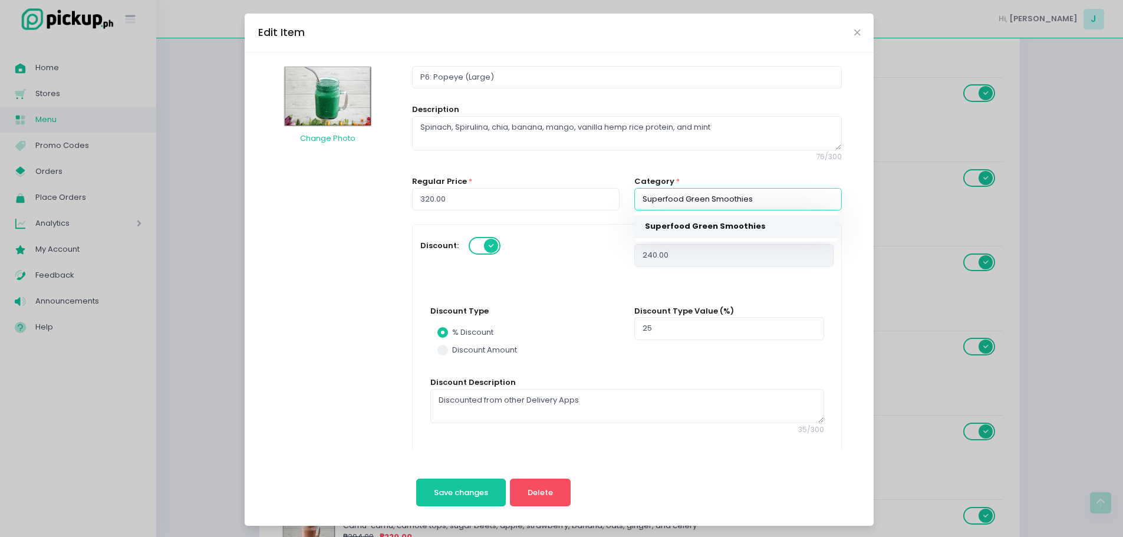
radio input "true"
click at [825, 193] on input "Superfood Green Smoothies" at bounding box center [738, 199] width 208 height 22
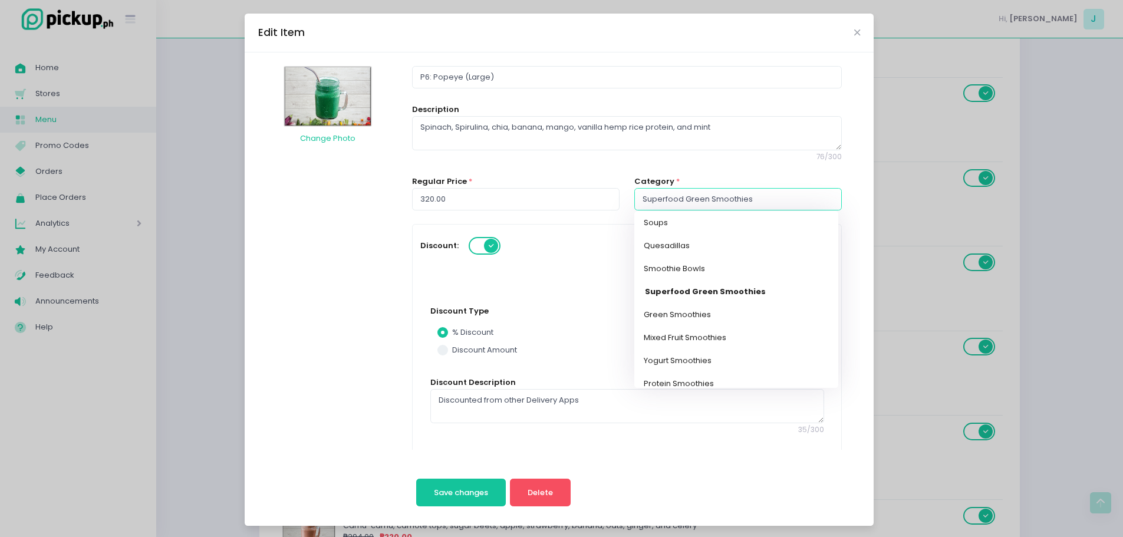
scroll to position [245, 0]
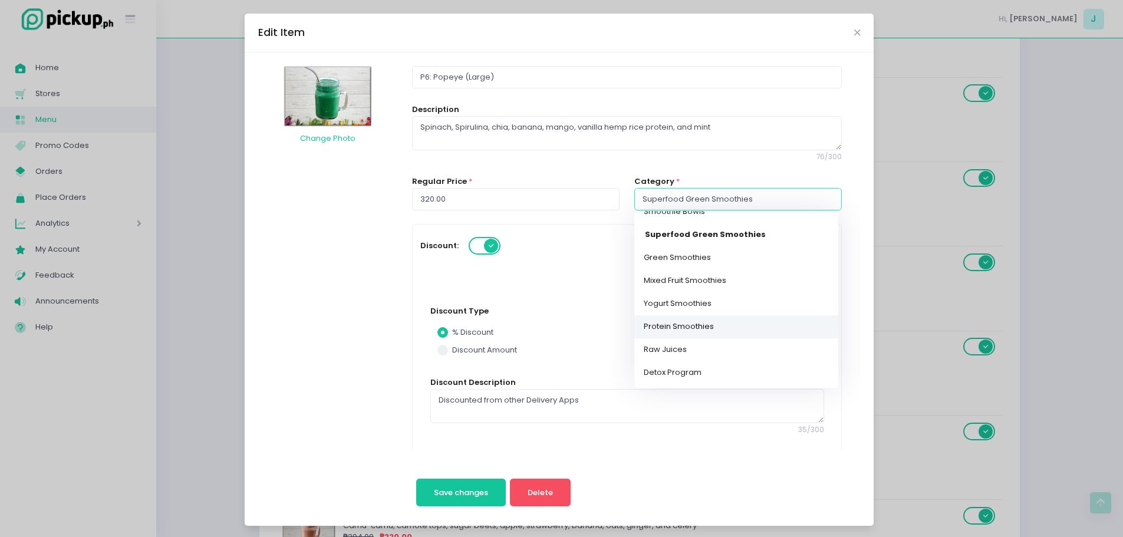
click at [702, 332] on link "Protein Smoothies" at bounding box center [736, 326] width 204 height 23
type input "Protein Smoothies"
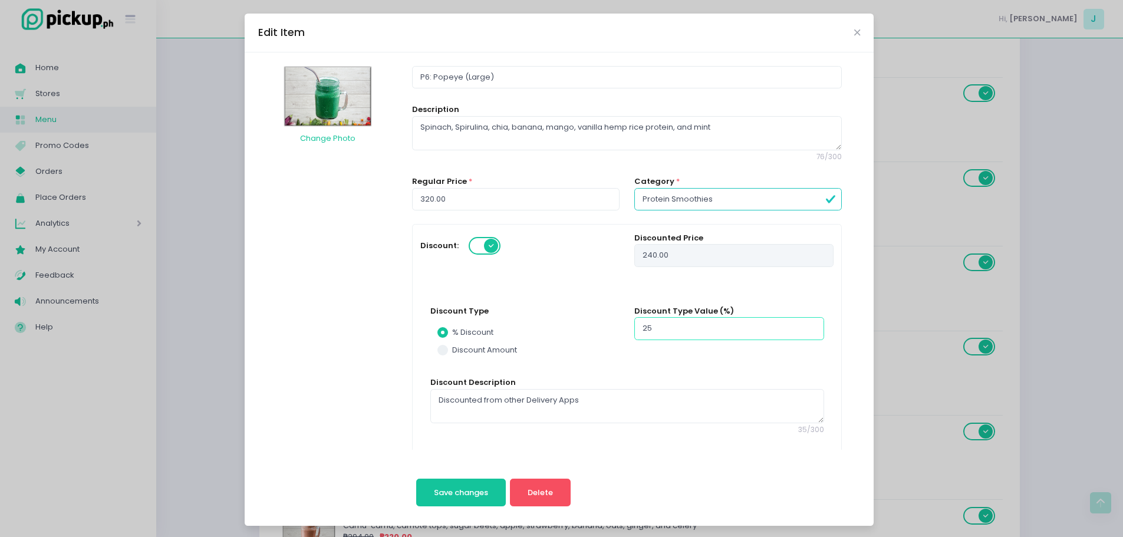
drag, startPoint x: 702, startPoint y: 332, endPoint x: 531, endPoint y: 337, distance: 171.0
click at [531, 337] on div "Discount Type % Discount Discount Amount Discount Type Value (%) 25" at bounding box center [627, 341] width 409 height 72
click at [463, 496] on span "Save changes" at bounding box center [461, 492] width 54 height 11
radio input "true"
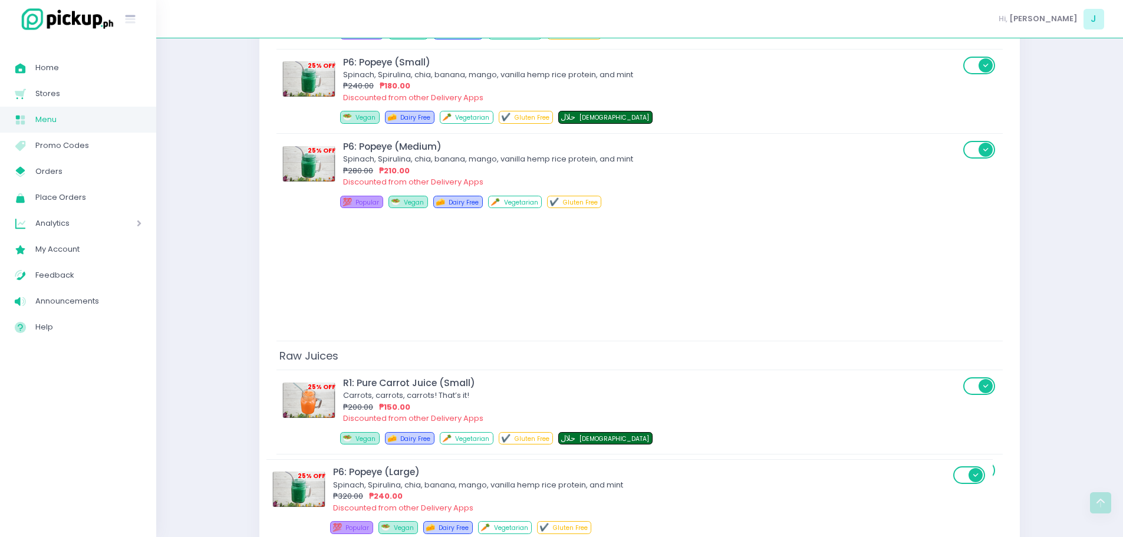
scroll to position [12149, 0]
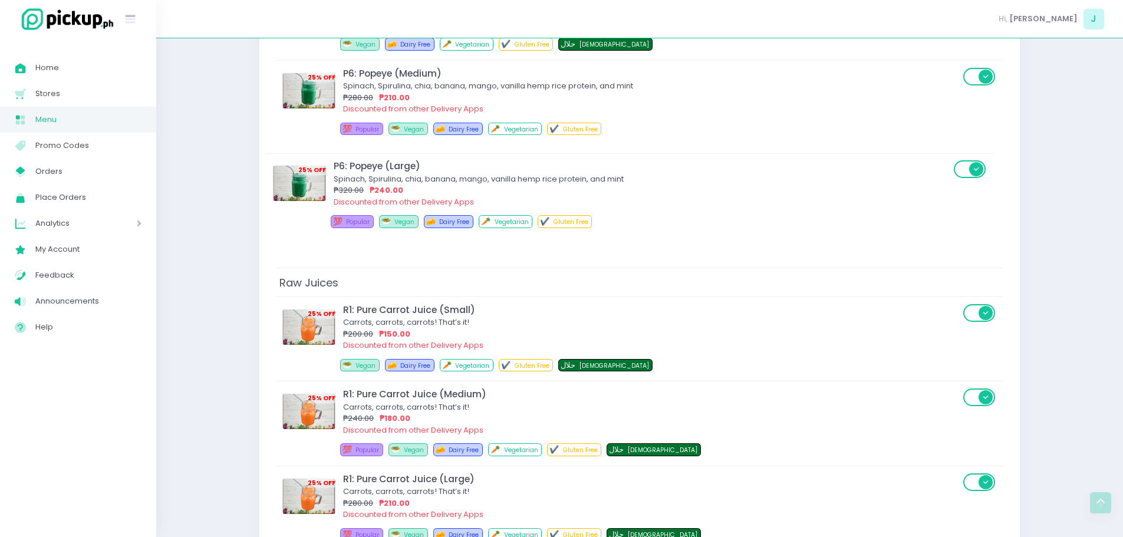
drag, startPoint x: 726, startPoint y: 237, endPoint x: 717, endPoint y: 197, distance: 41.2
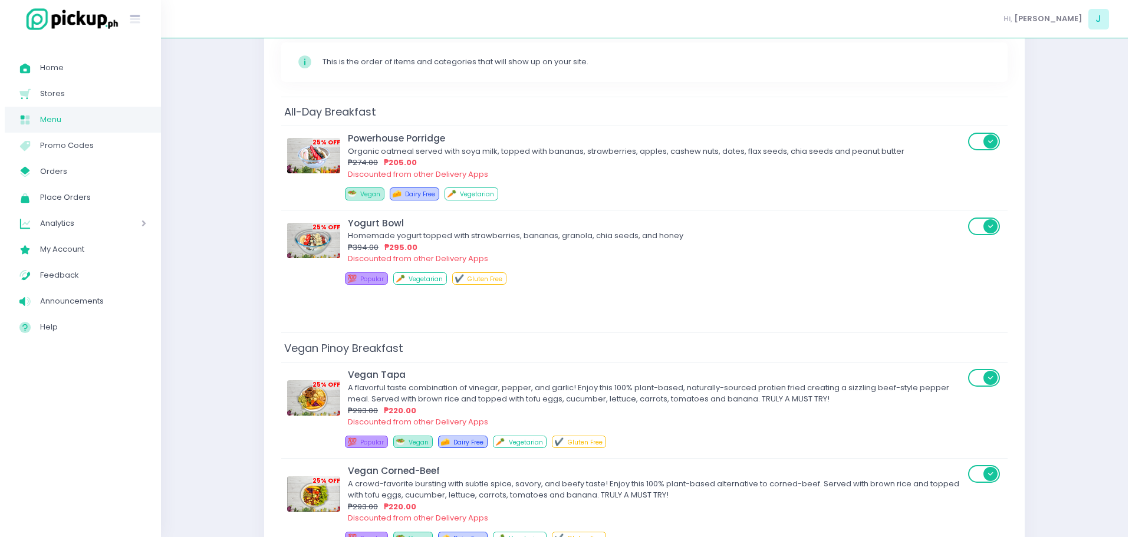
scroll to position [0, 0]
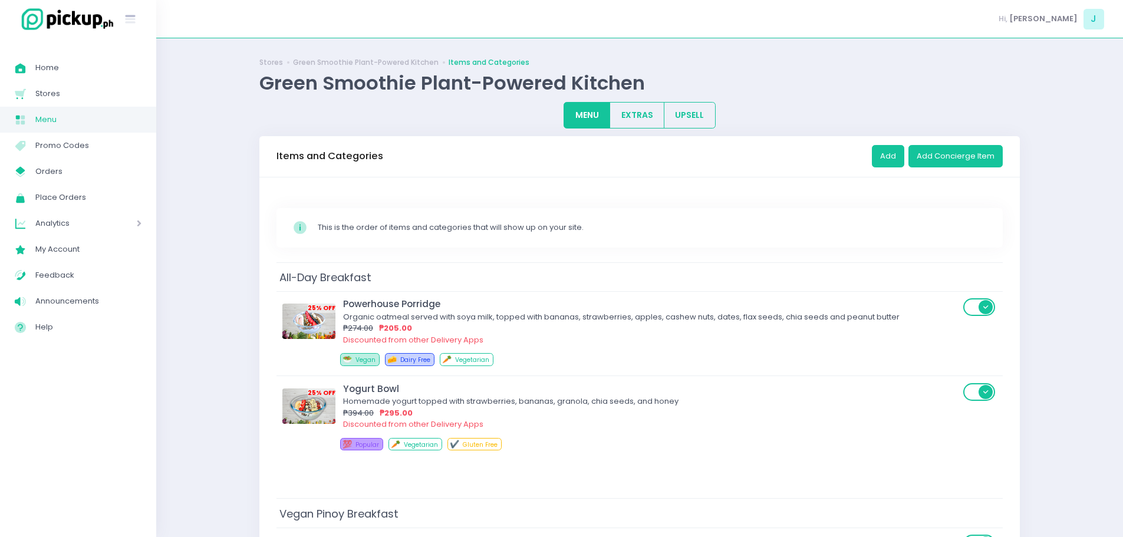
click at [70, 221] on span "Analytics" at bounding box center [69, 223] width 68 height 15
click at [60, 247] on span "Sales Analytics" at bounding box center [93, 249] width 97 height 15
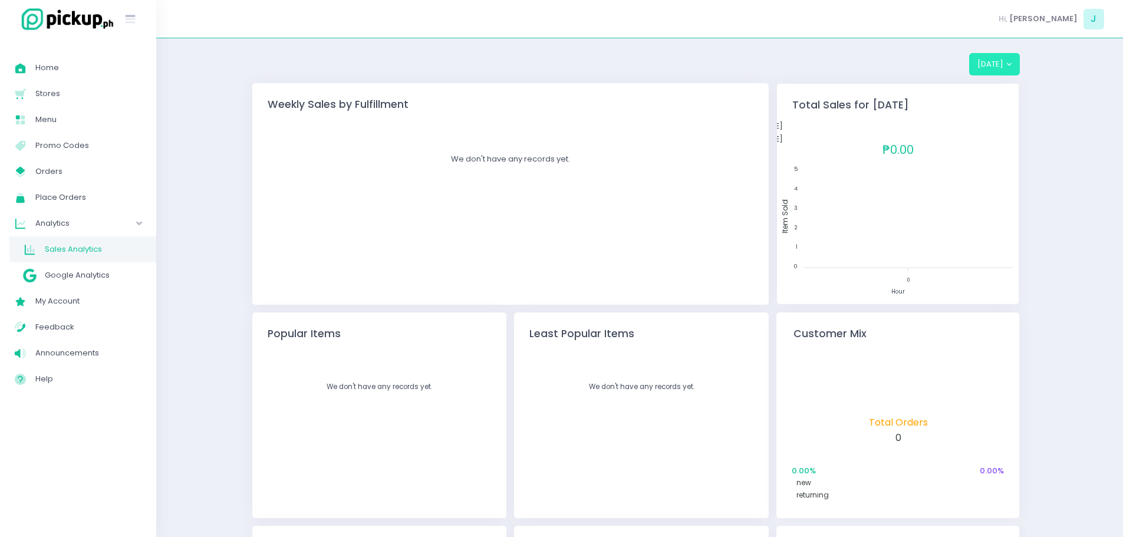
click at [994, 61] on button "[DATE]" at bounding box center [994, 64] width 51 height 22
click at [1011, 65] on button "[DATE]" at bounding box center [994, 64] width 51 height 22
click at [102, 271] on span "Google Analytics" at bounding box center [93, 275] width 97 height 15
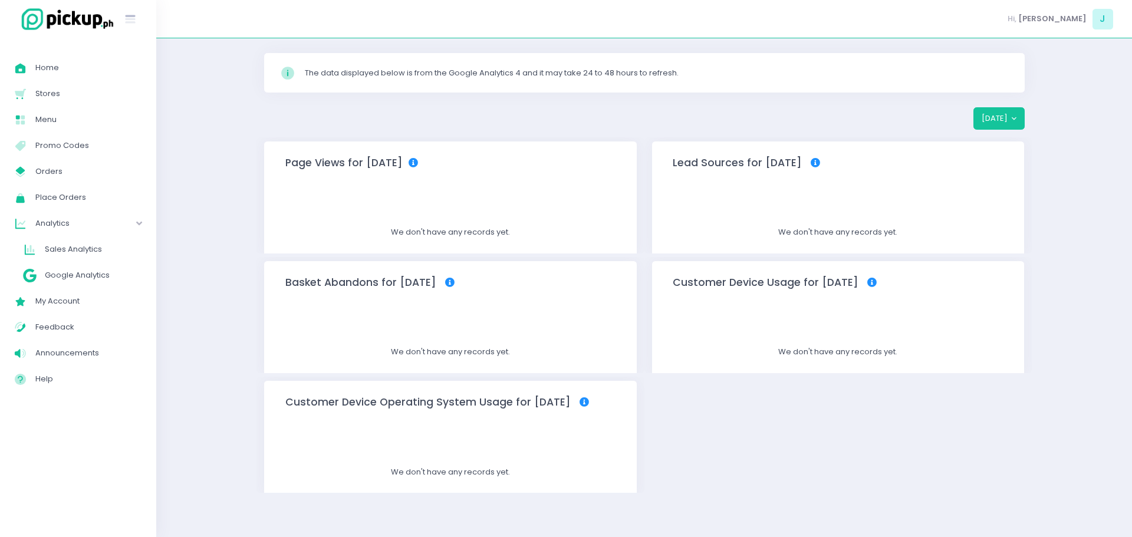
click at [87, 224] on span "Analytics" at bounding box center [69, 223] width 68 height 15
click at [78, 243] on span "Sales Analytics" at bounding box center [93, 249] width 97 height 15
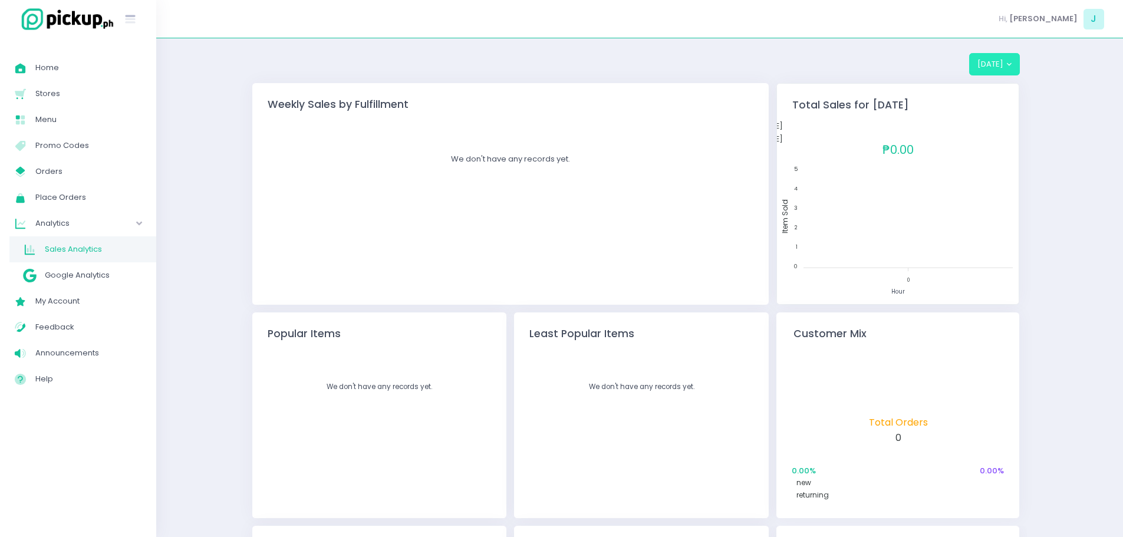
click at [1008, 62] on button "[DATE]" at bounding box center [994, 64] width 51 height 22
click at [98, 177] on span "Orders" at bounding box center [88, 171] width 106 height 15
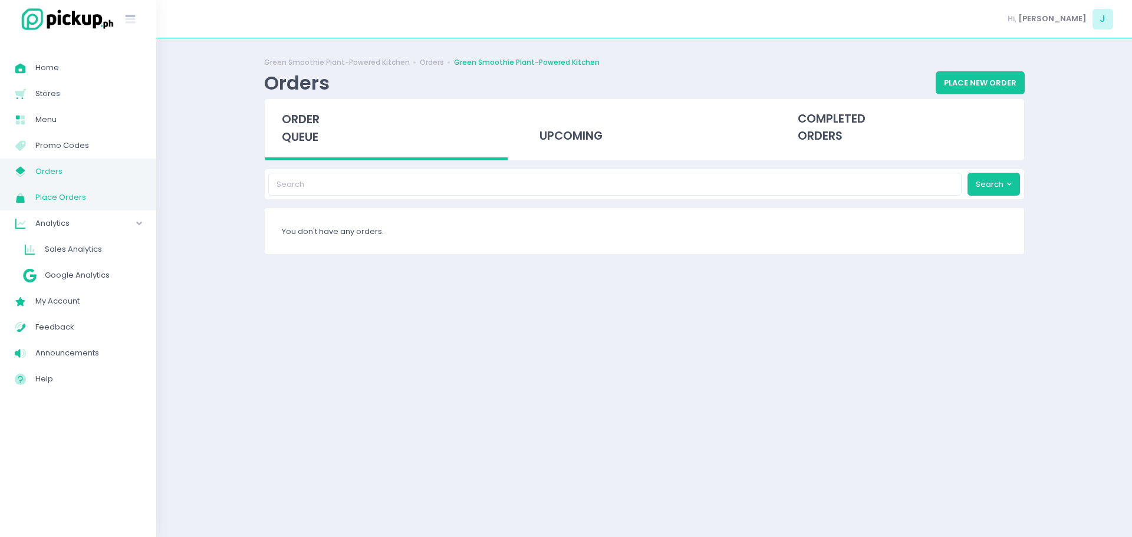
click at [83, 199] on span "Place Orders" at bounding box center [88, 197] width 106 height 15
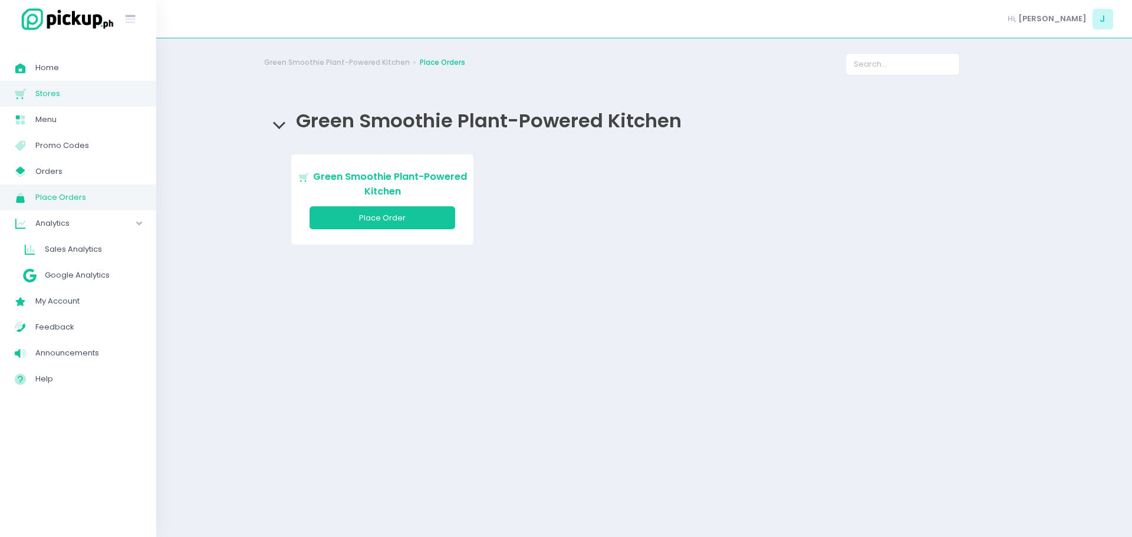
click at [53, 98] on span "Stores" at bounding box center [88, 93] width 106 height 15
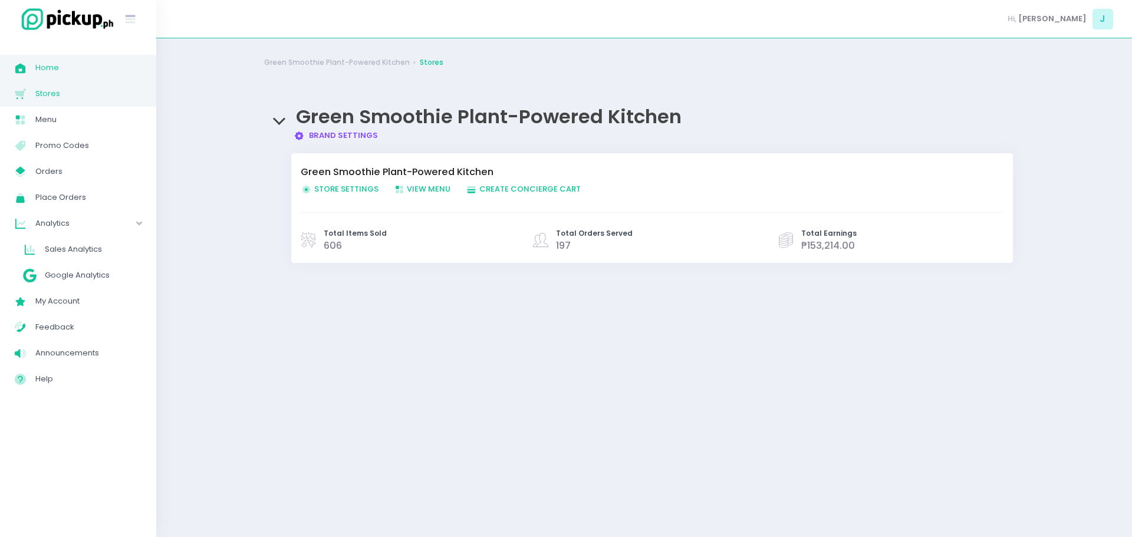
click at [53, 70] on span "Home" at bounding box center [88, 67] width 106 height 15
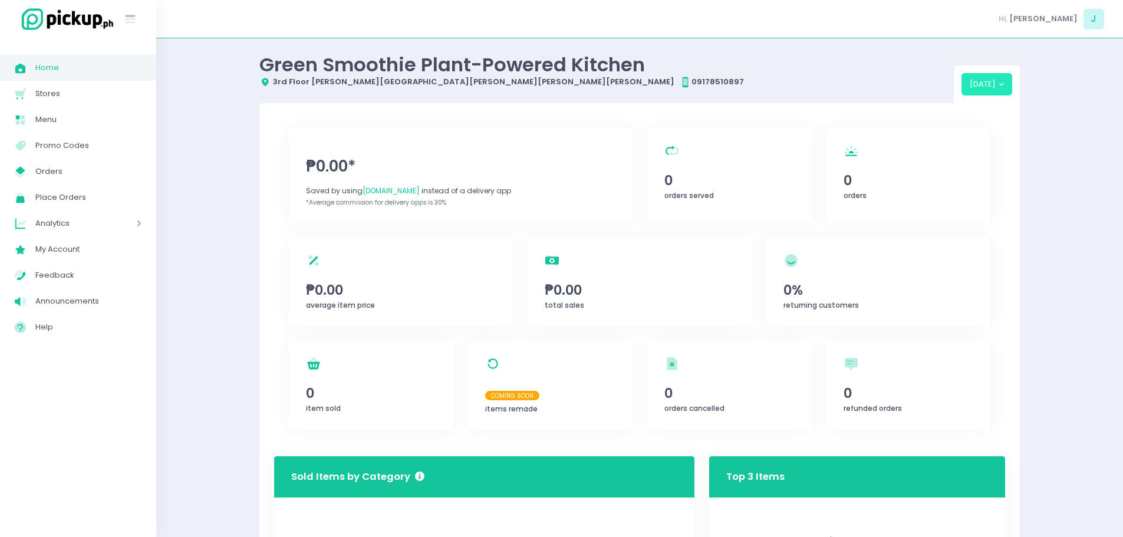
click at [1003, 84] on button "[DATE]" at bounding box center [987, 84] width 51 height 22
click at [1002, 84] on button "[DATE]" at bounding box center [987, 84] width 51 height 22
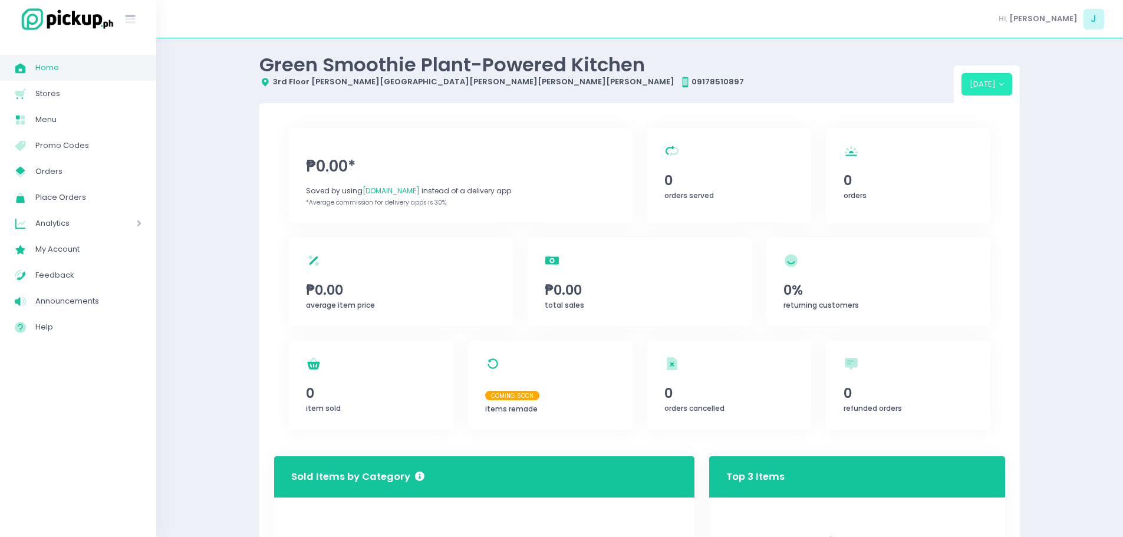
click at [1002, 84] on button "[DATE]" at bounding box center [987, 84] width 51 height 22
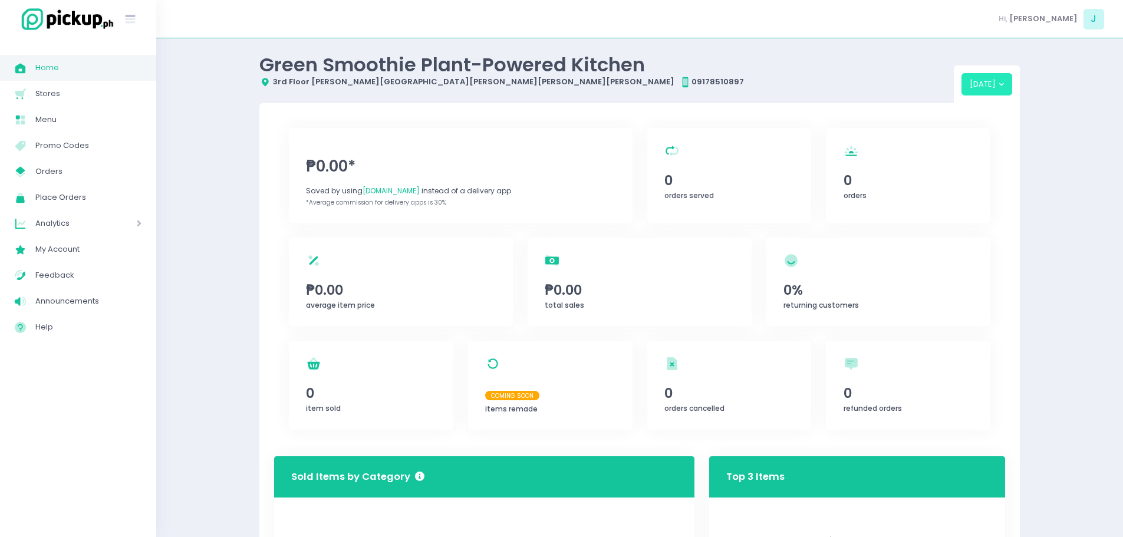
click at [1002, 84] on button "[DATE]" at bounding box center [987, 84] width 51 height 22
click at [305, 78] on div "Location Created with Sketch. [GEOGRAPHIC_DATA][PERSON_NAME][PERSON_NAME][PERSO…" at bounding box center [606, 82] width 694 height 12
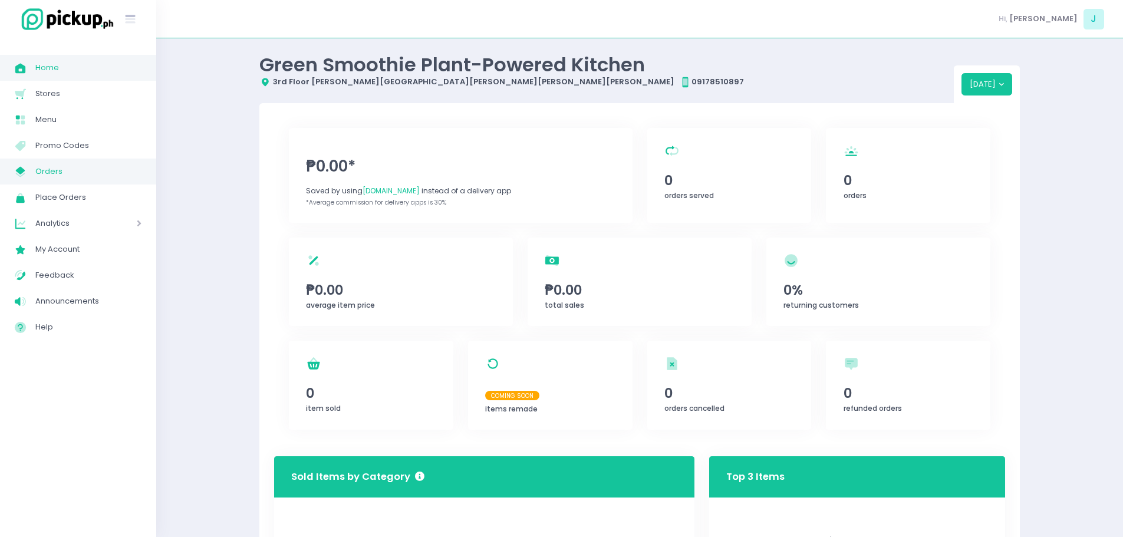
click at [50, 169] on span "Orders" at bounding box center [88, 171] width 106 height 15
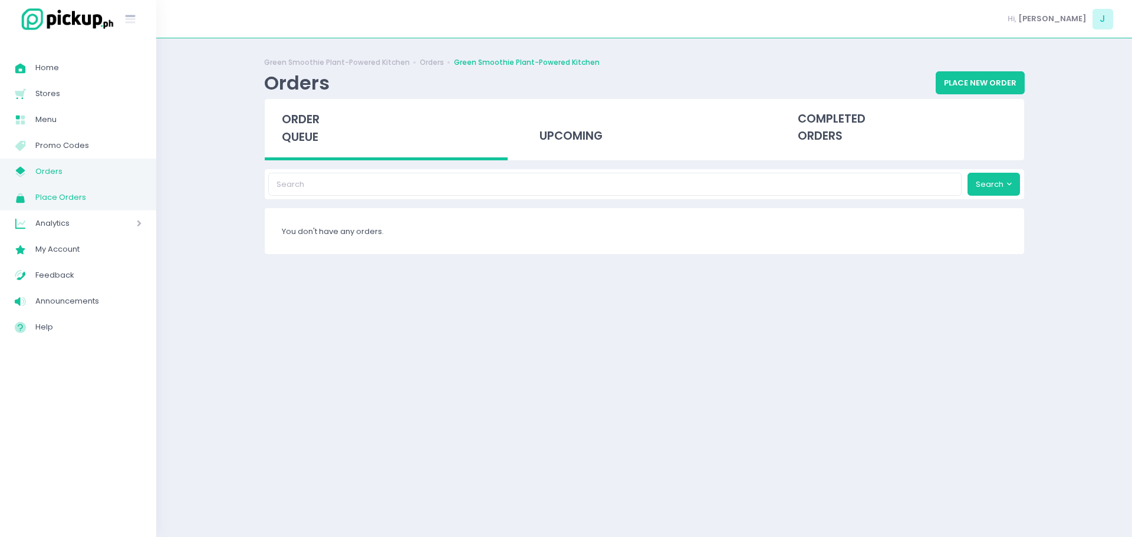
click at [52, 199] on span "Place Orders" at bounding box center [88, 197] width 106 height 15
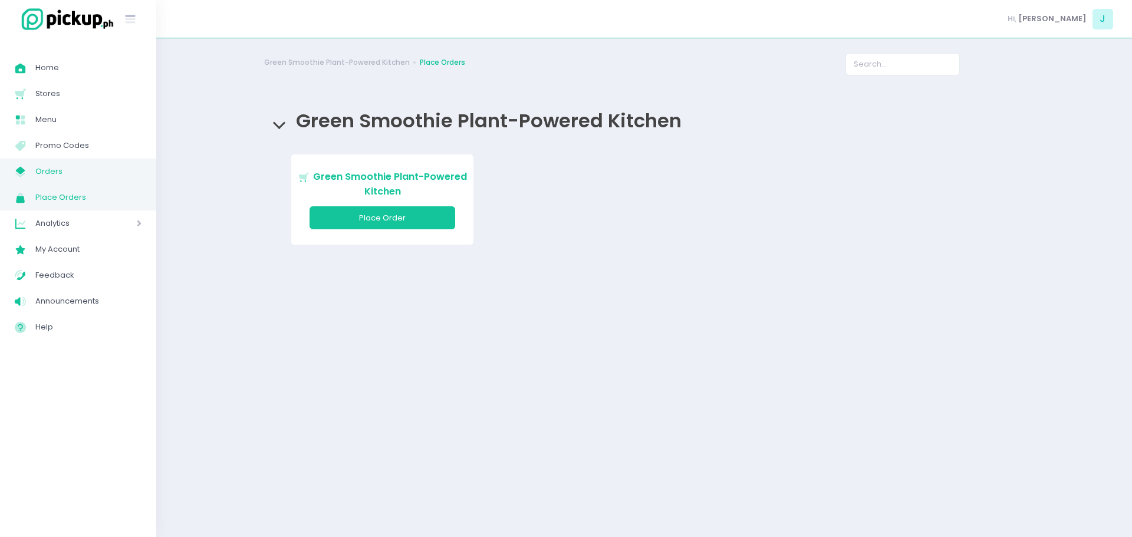
click at [46, 170] on span "Orders" at bounding box center [88, 171] width 106 height 15
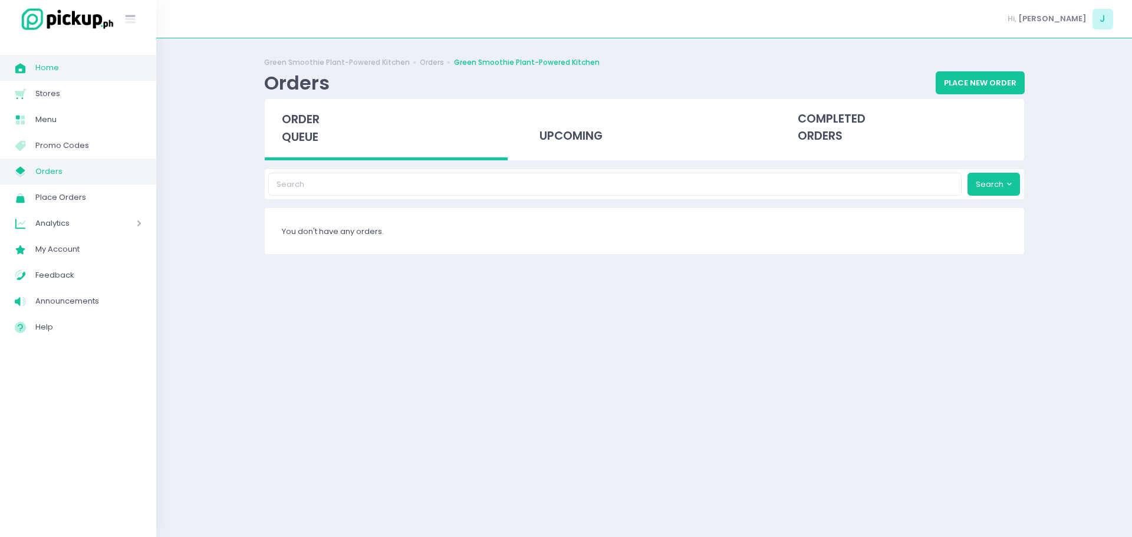
click at [52, 65] on span "Home" at bounding box center [88, 67] width 106 height 15
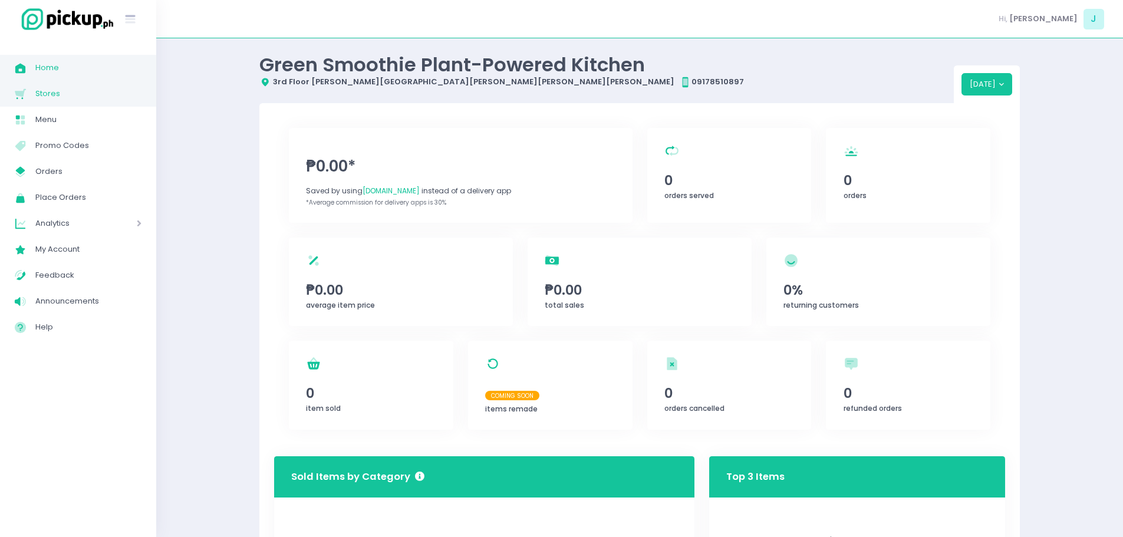
click at [65, 95] on span "Stores" at bounding box center [88, 93] width 106 height 15
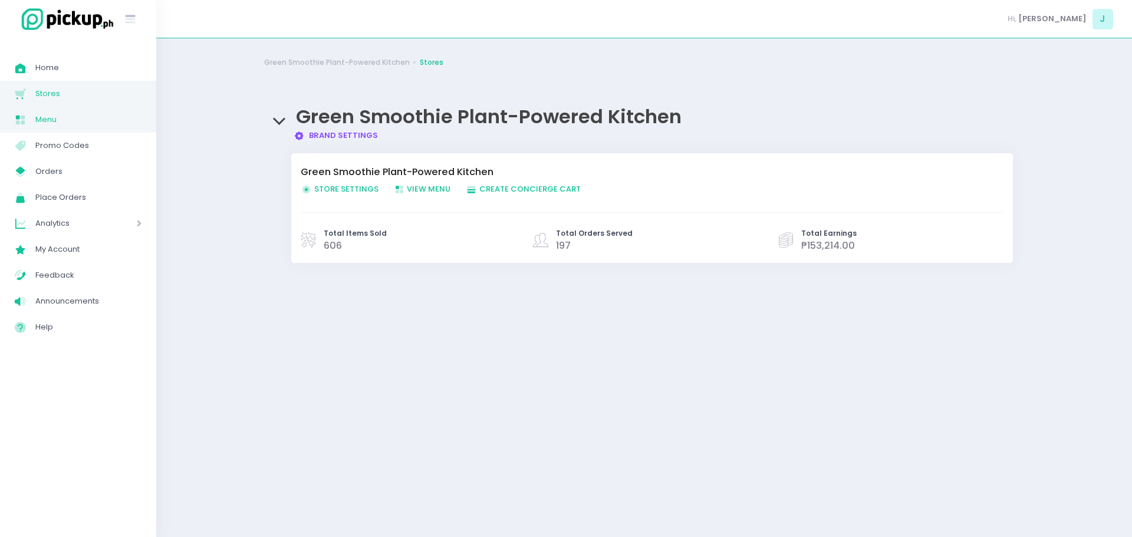
click at [53, 119] on span "Menu" at bounding box center [88, 119] width 106 height 15
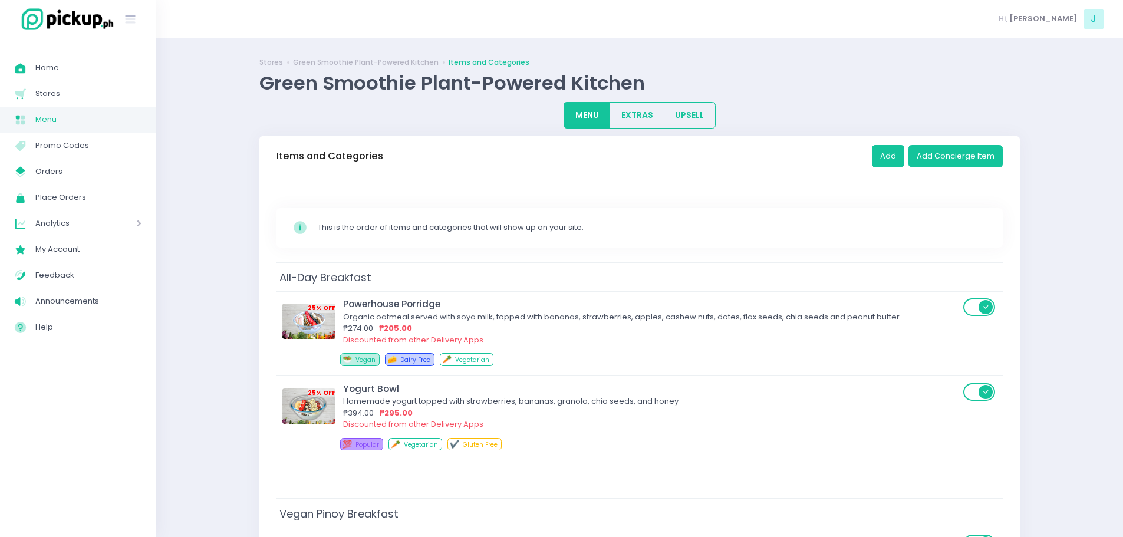
click at [45, 223] on span "Analytics" at bounding box center [69, 223] width 68 height 15
click at [62, 245] on span "Sales Analytics" at bounding box center [93, 249] width 97 height 15
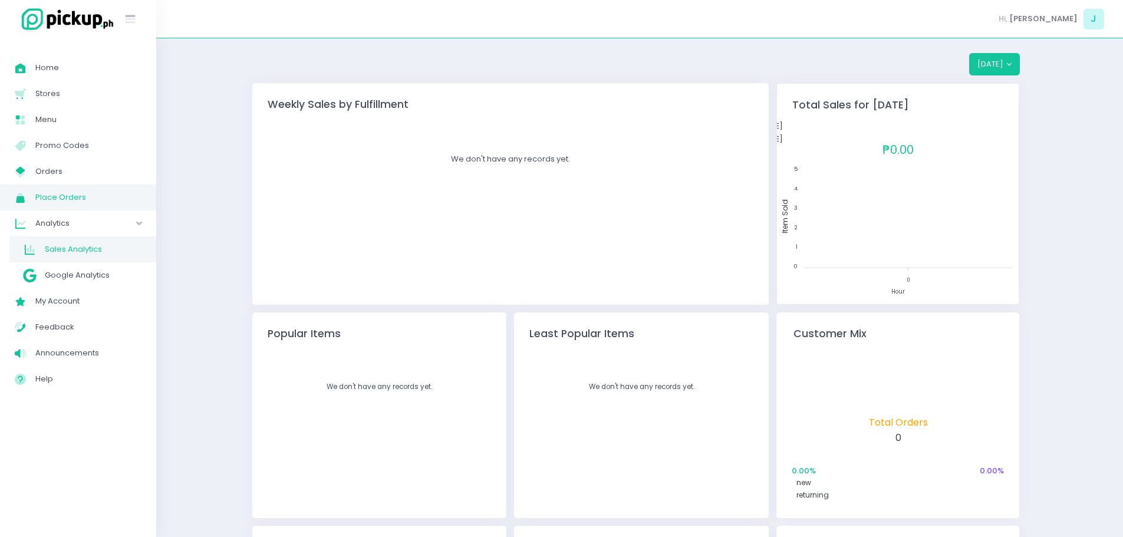
click at [36, 195] on span "Place Orders" at bounding box center [88, 197] width 106 height 15
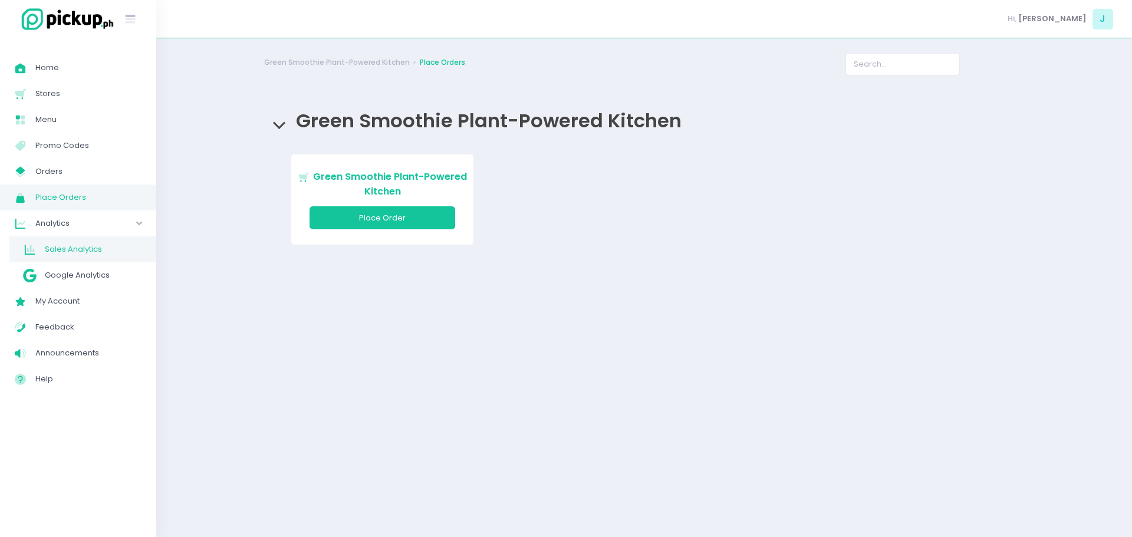
click at [78, 250] on span "Sales Analytics" at bounding box center [93, 249] width 97 height 15
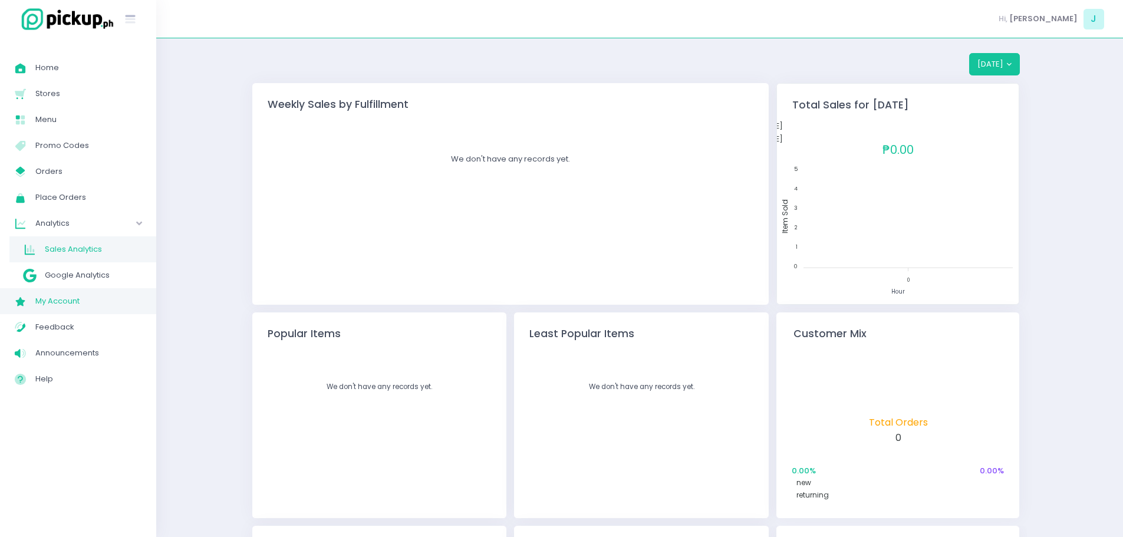
click at [73, 292] on link "My Account Created with Sketch. My Account" at bounding box center [78, 301] width 156 height 26
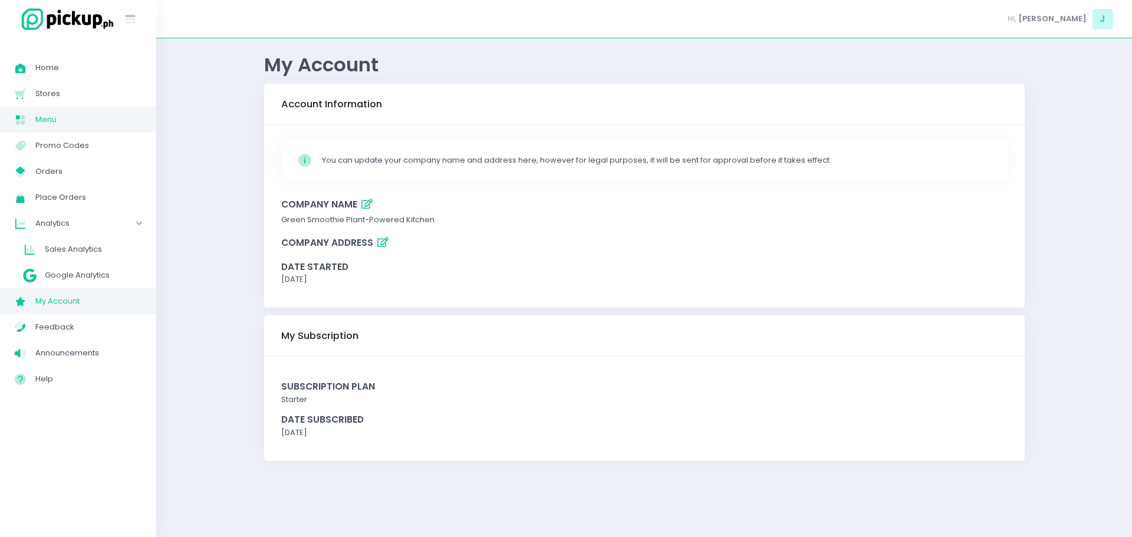
click at [47, 120] on span "Menu" at bounding box center [88, 119] width 106 height 15
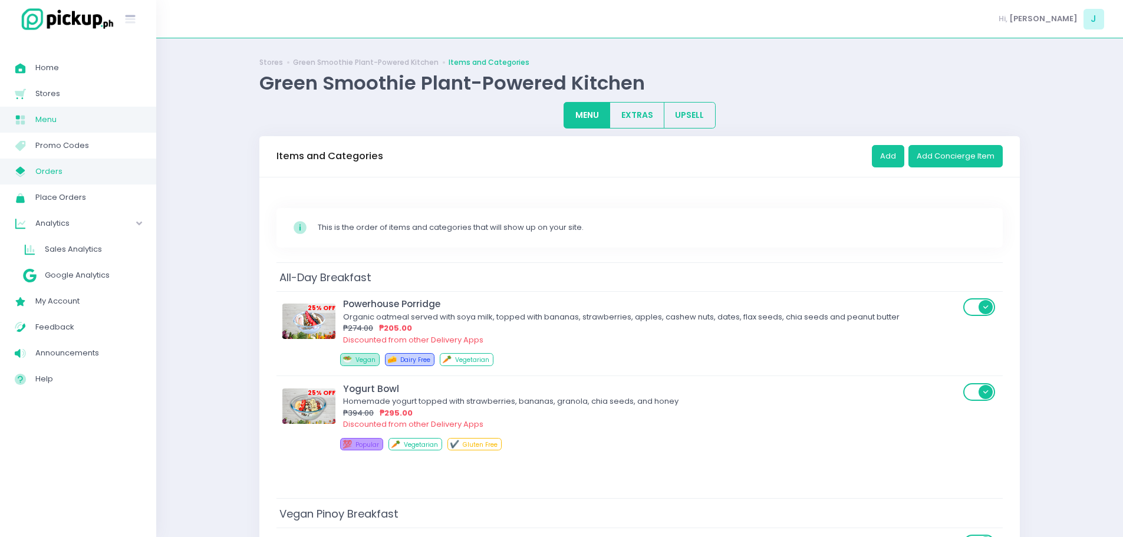
click at [67, 171] on span "Orders" at bounding box center [88, 171] width 106 height 15
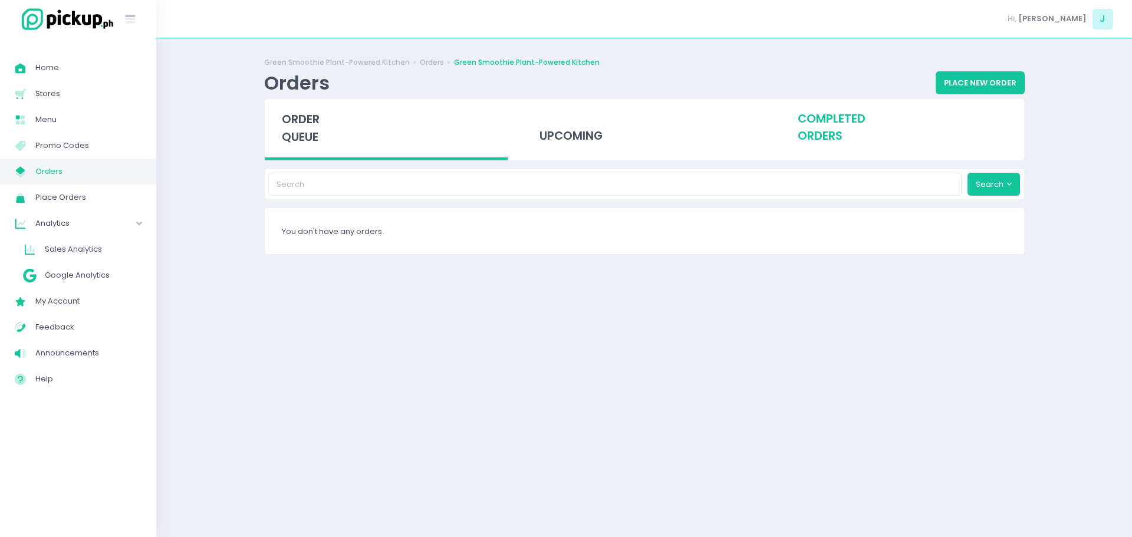
click at [834, 127] on div "completed orders" at bounding box center [902, 128] width 243 height 58
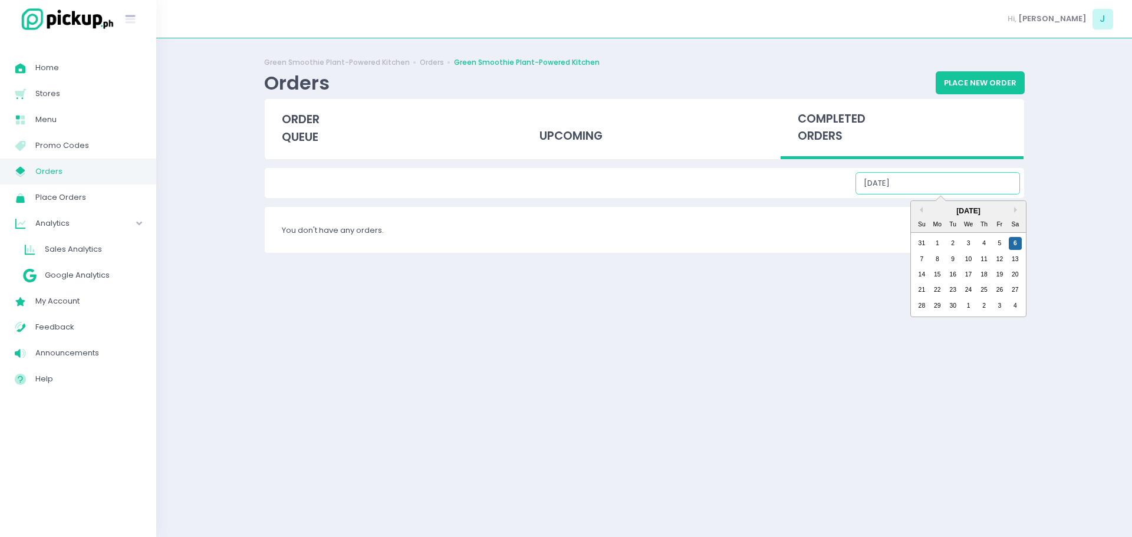
click at [988, 188] on input "[DATE]" at bounding box center [937, 183] width 164 height 22
click at [923, 213] on div "[DATE]" at bounding box center [968, 211] width 115 height 11
click at [977, 212] on div "[DATE]" at bounding box center [968, 211] width 115 height 11
click at [929, 180] on input "[DATE]" at bounding box center [937, 183] width 164 height 22
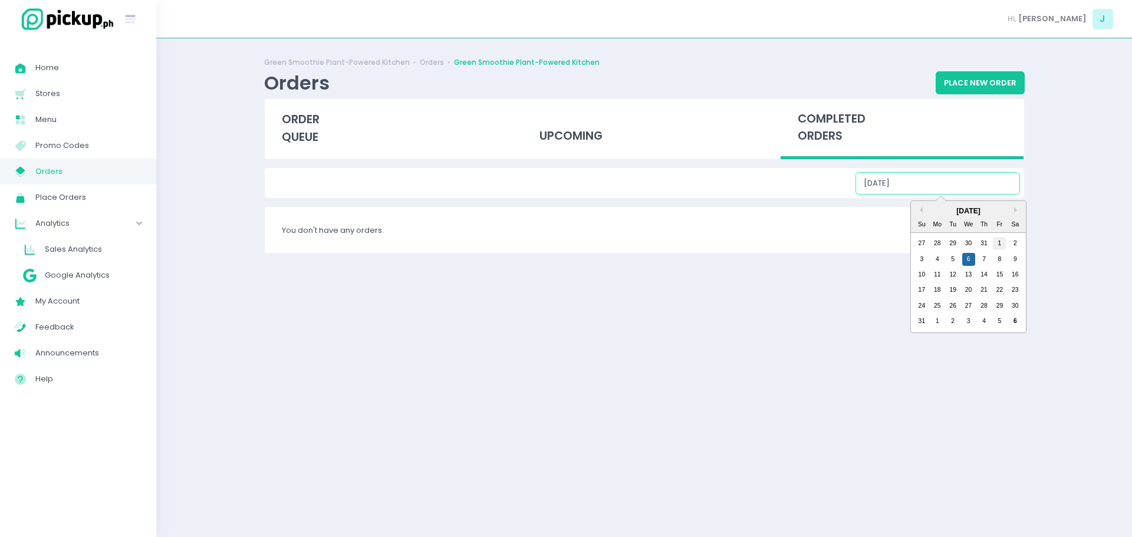
click at [995, 243] on div "1" at bounding box center [999, 243] width 13 height 13
click at [971, 189] on input "[DATE]" at bounding box center [937, 183] width 164 height 22
click at [1020, 240] on div "2" at bounding box center [1014, 243] width 13 height 13
click at [973, 187] on input "[DATE]" at bounding box center [937, 183] width 164 height 22
click at [920, 256] on div "3" at bounding box center [921, 259] width 13 height 13
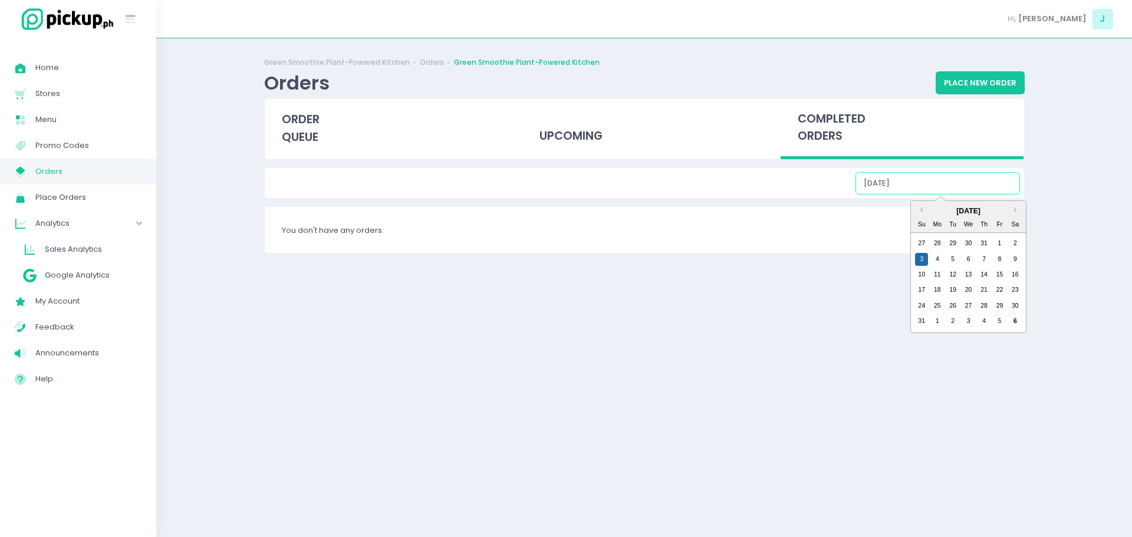
click at [973, 179] on input "[DATE]" at bounding box center [937, 183] width 164 height 22
click at [942, 256] on div "4" at bounding box center [936, 259] width 13 height 13
click at [976, 190] on input "[DATE]" at bounding box center [937, 183] width 164 height 22
click at [954, 255] on div "5" at bounding box center [952, 259] width 13 height 13
type input "[DATE]"
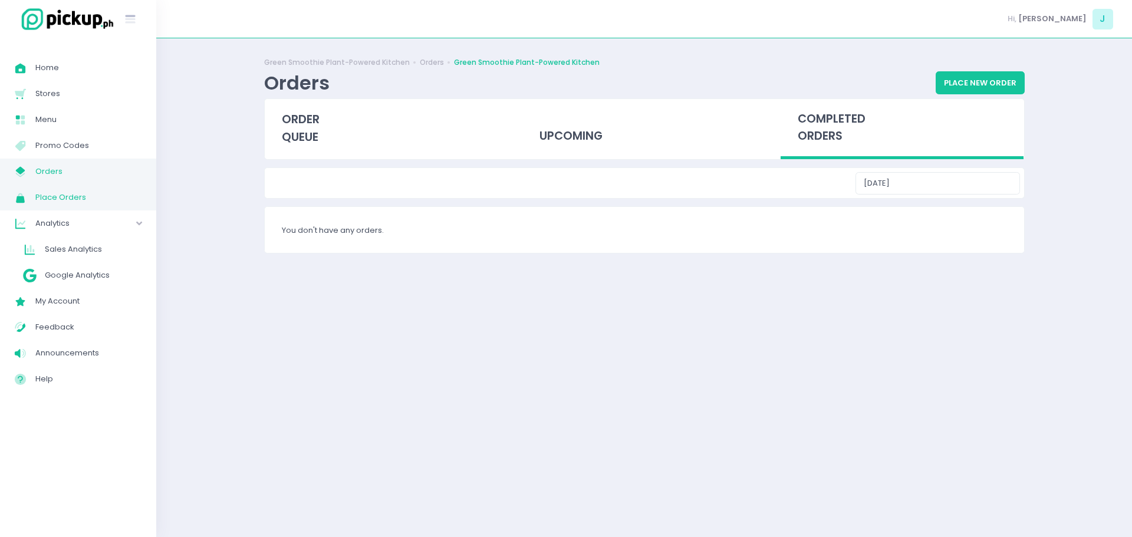
click at [76, 208] on link "Place Orders Created with Sketch. Place Orders" at bounding box center [78, 198] width 156 height 26
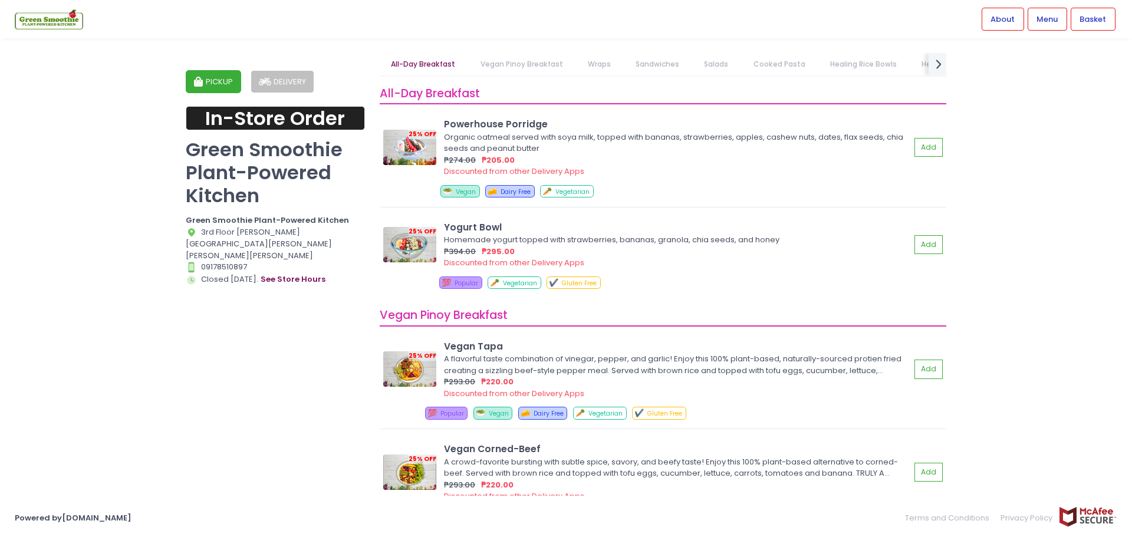
click at [270, 190] on p "Green Smoothie Plant-Powered Kitchen" at bounding box center [275, 172] width 179 height 69
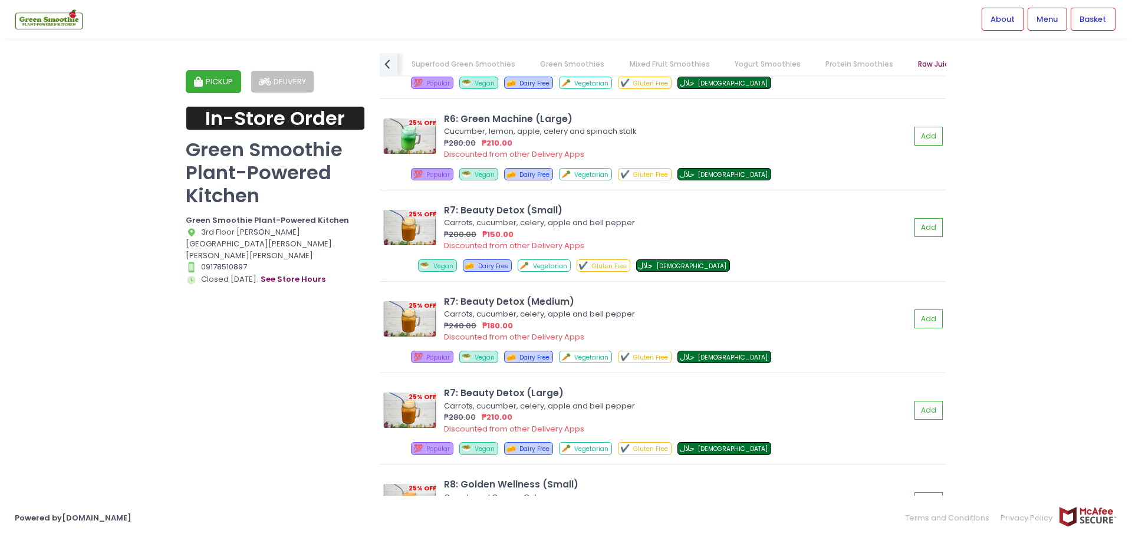
scroll to position [14168, 0]
